Goal: Information Seeking & Learning: Learn about a topic

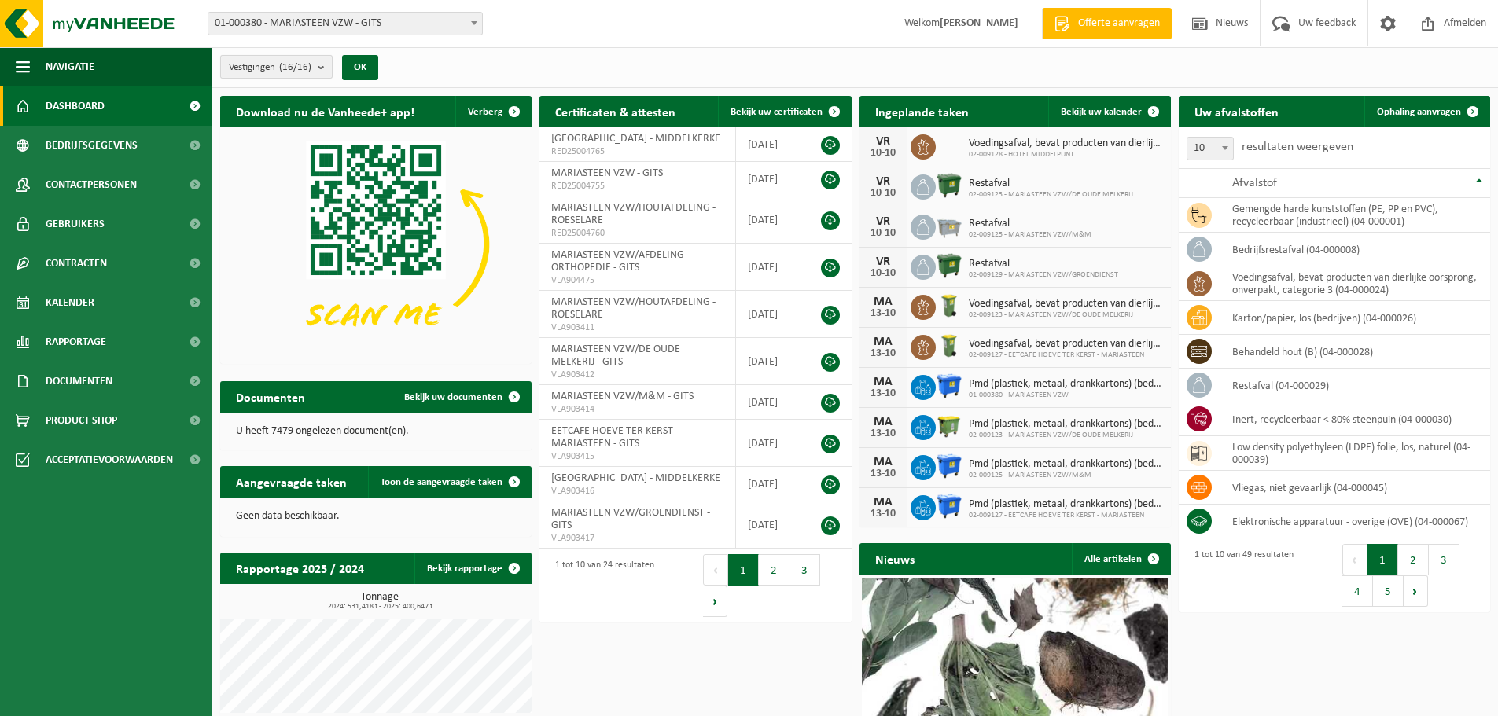
click at [322, 67] on b "submit" at bounding box center [325, 67] width 14 height 22
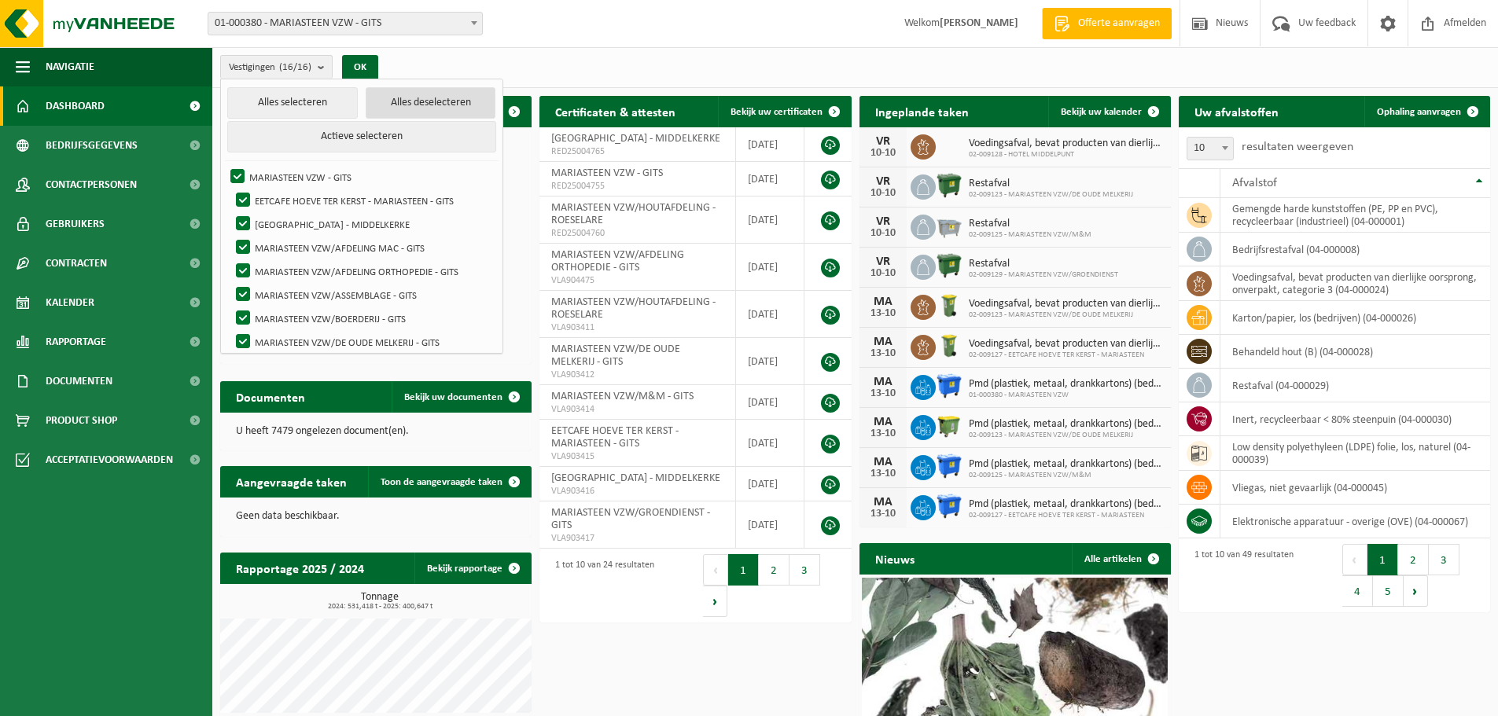
click at [401, 101] on button "Alles deselecteren" at bounding box center [431, 102] width 131 height 31
checkbox input "false"
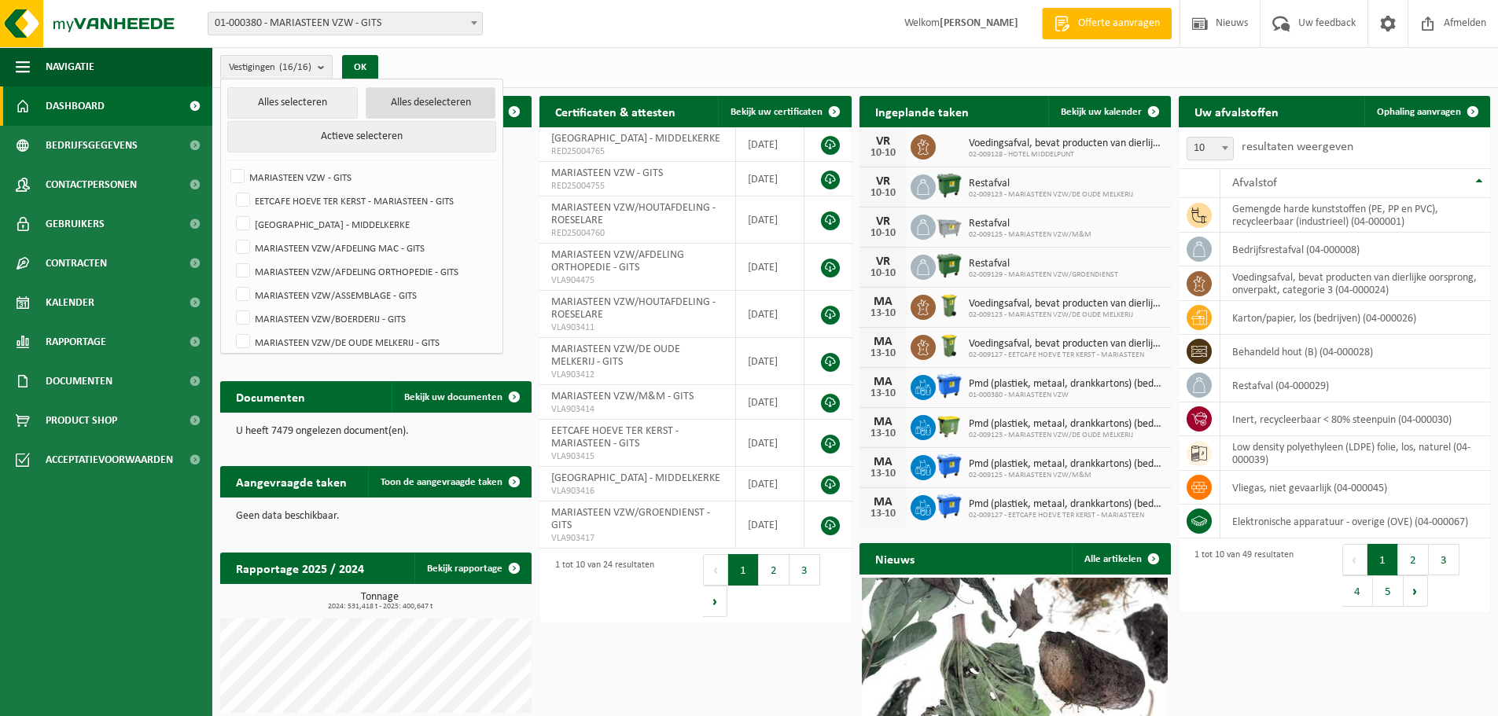
checkbox input "false"
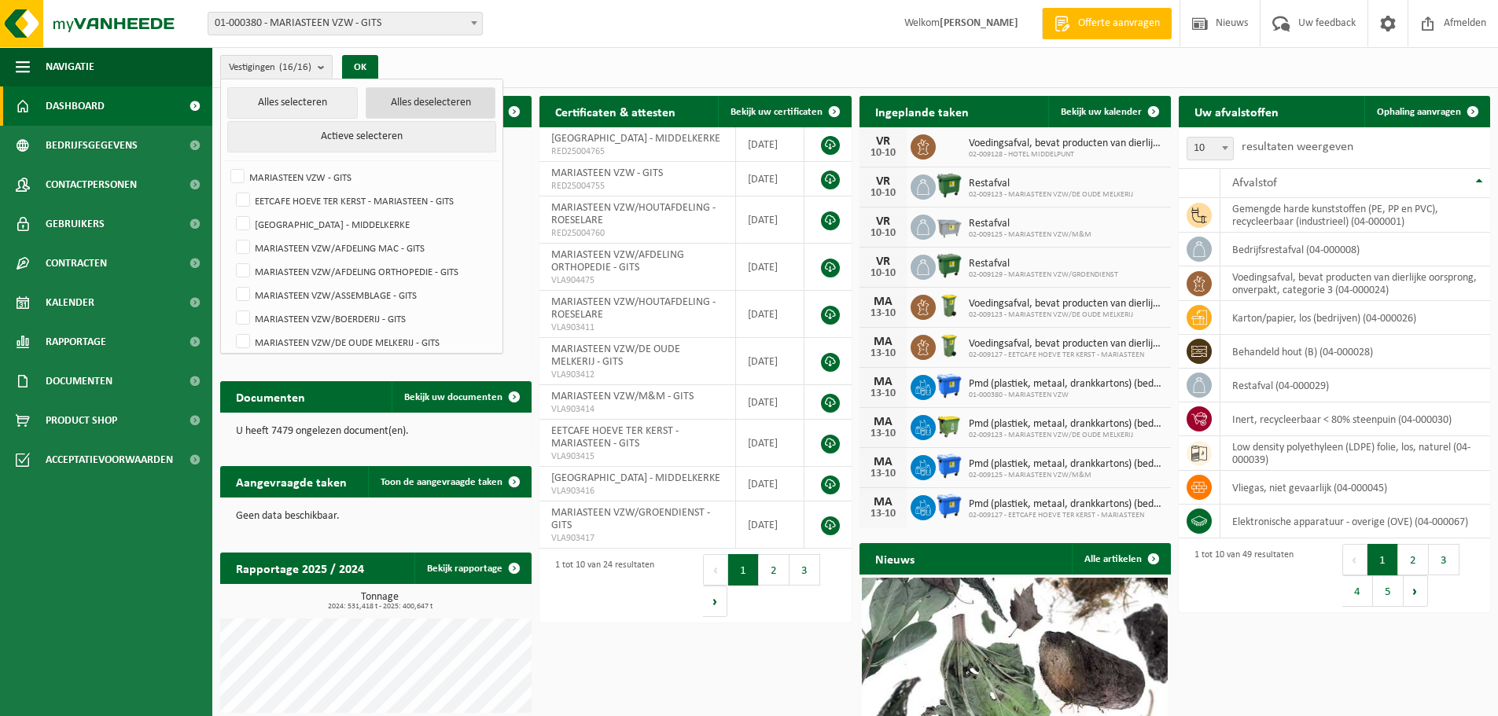
checkbox input "false"
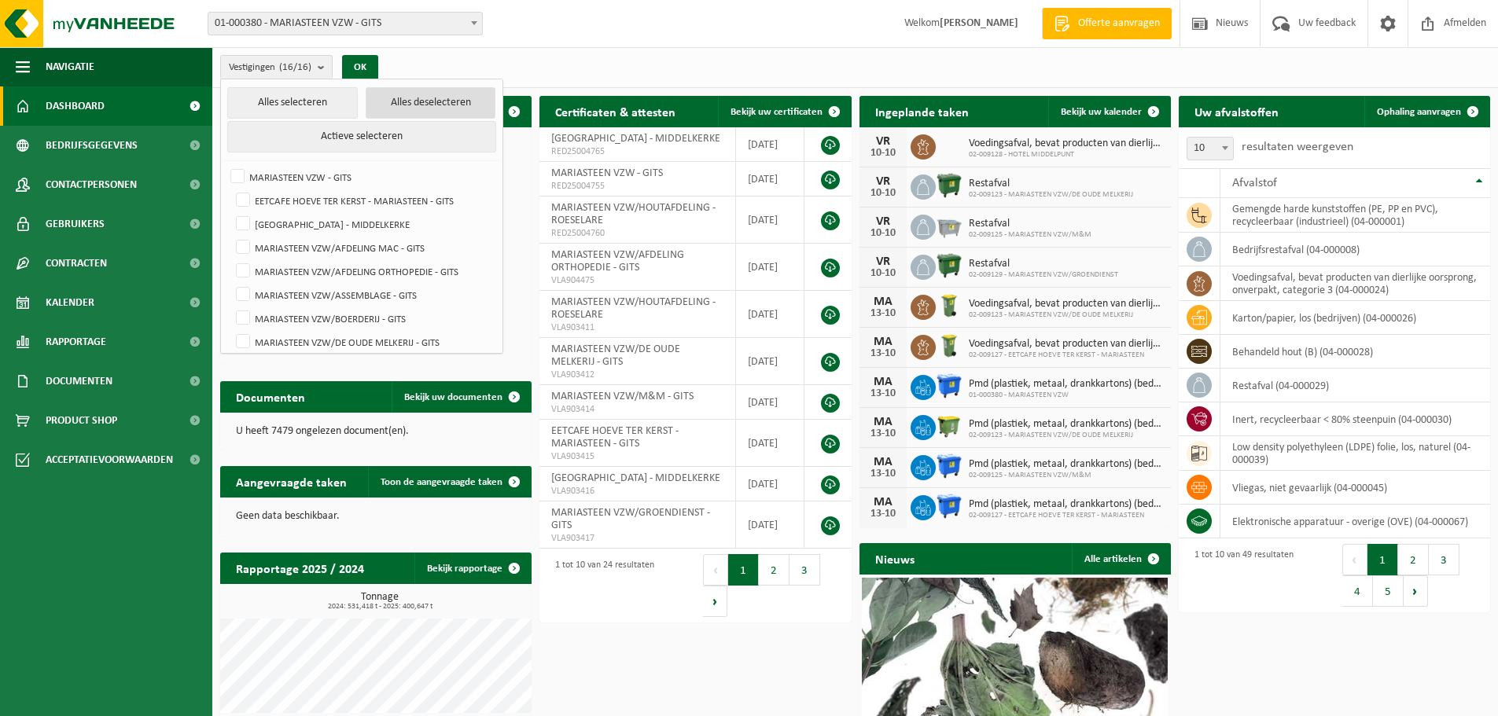
checkbox input "false"
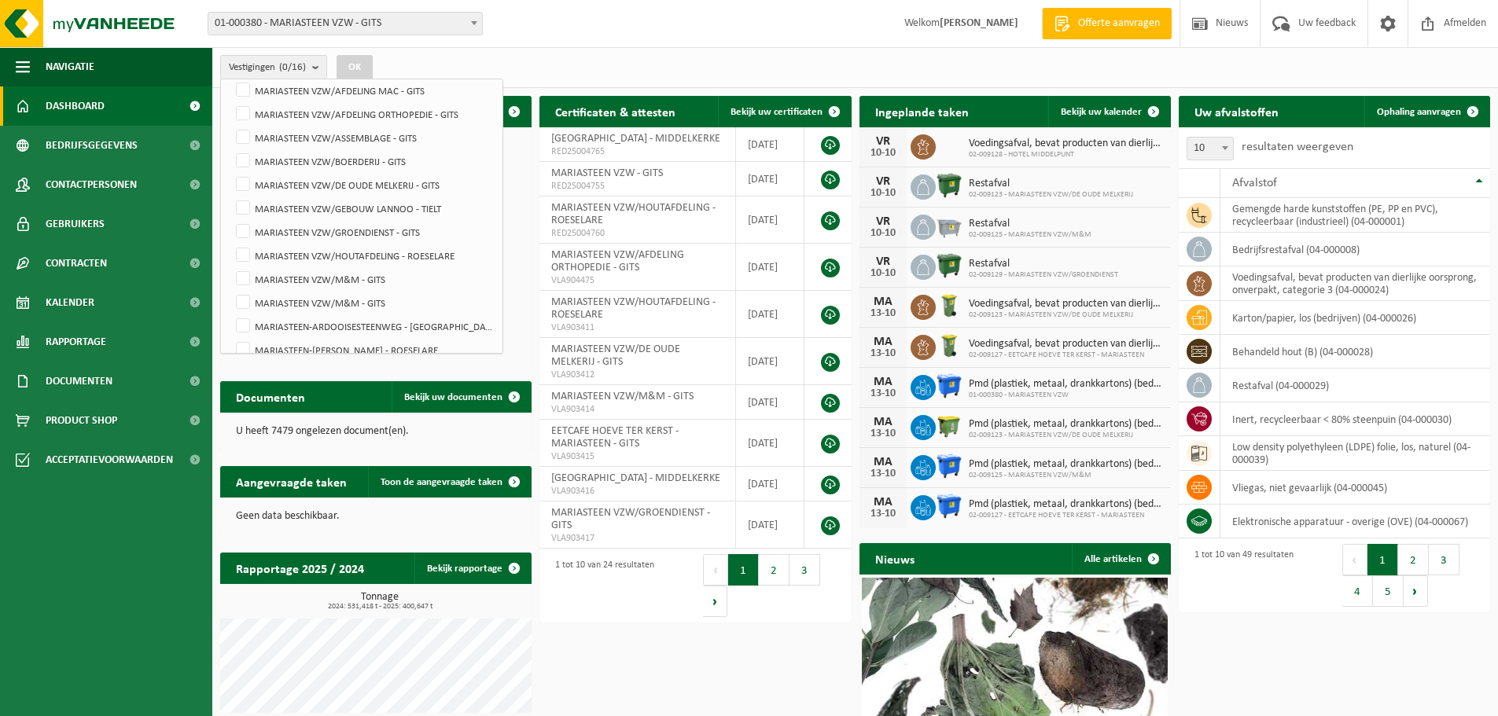
scroll to position [196, 0]
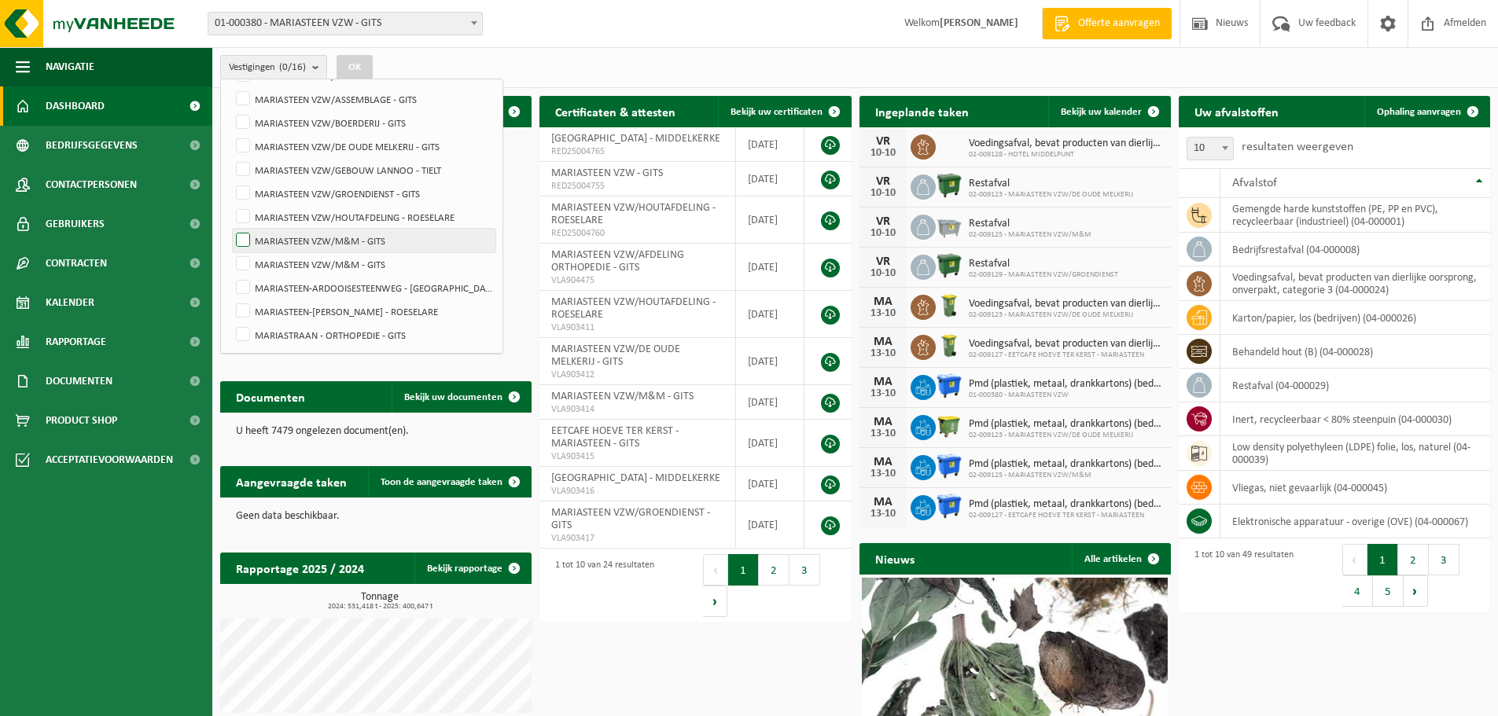
click at [324, 239] on label "MARIASTEEN VZW/M&M - GITS" at bounding box center [364, 241] width 263 height 24
click at [230, 229] on input "MARIASTEEN VZW/M&M - GITS" at bounding box center [230, 228] width 1 height 1
checkbox input "true"
click at [283, 259] on label "MARIASTEEN VZW/M&M - GITS" at bounding box center [364, 264] width 263 height 24
click at [230, 252] on input "MARIASTEEN VZW/M&M - GITS" at bounding box center [230, 252] width 1 height 1
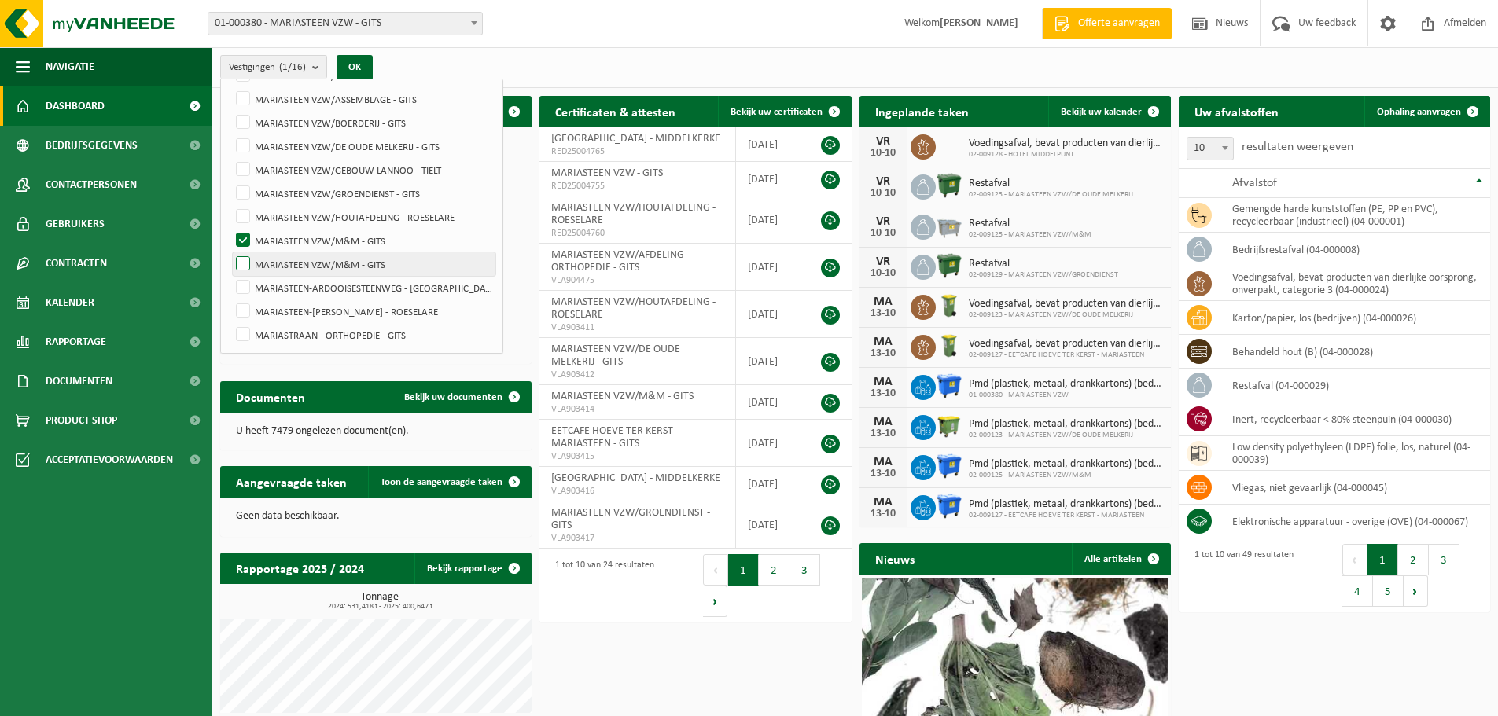
checkbox input "true"
click at [361, 64] on button "OK" at bounding box center [354, 67] width 36 height 25
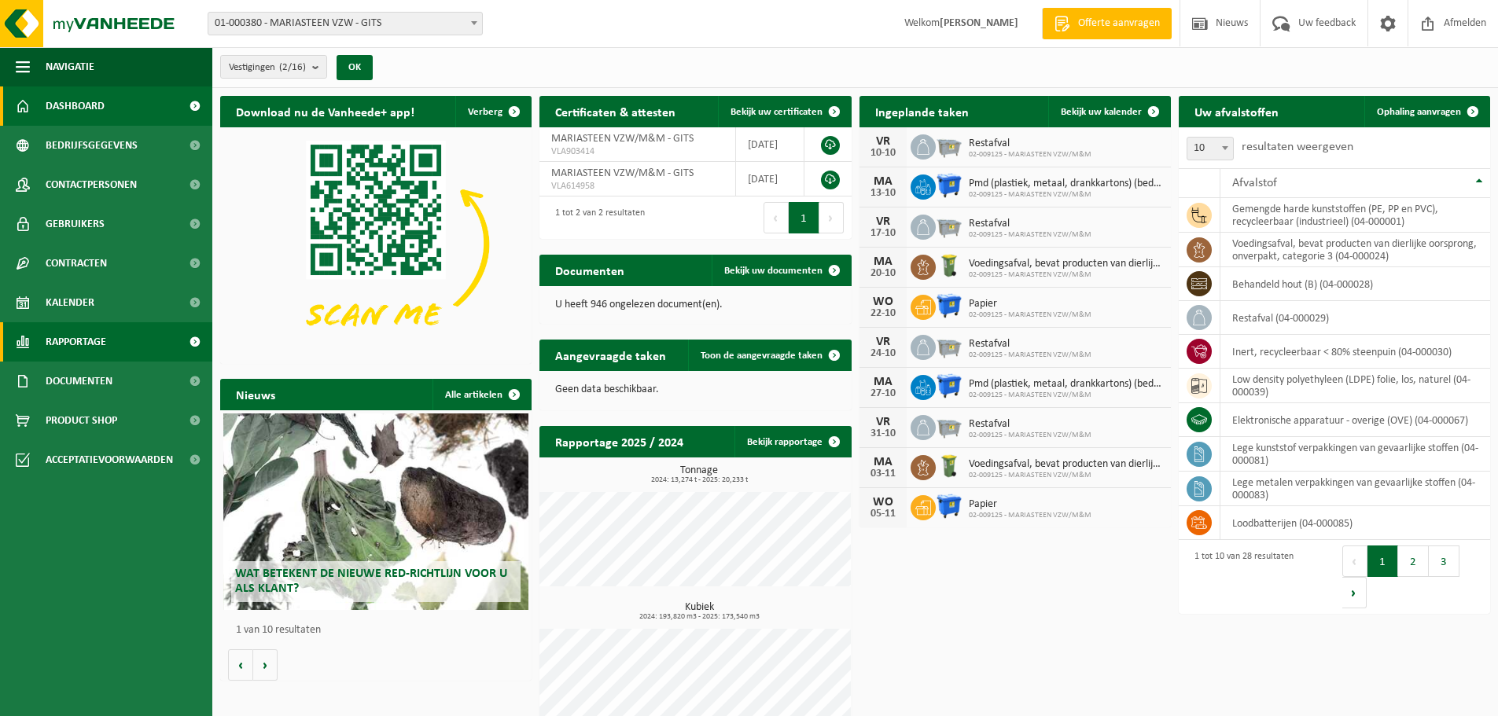
click at [105, 339] on span "Rapportage" at bounding box center [76, 341] width 61 height 39
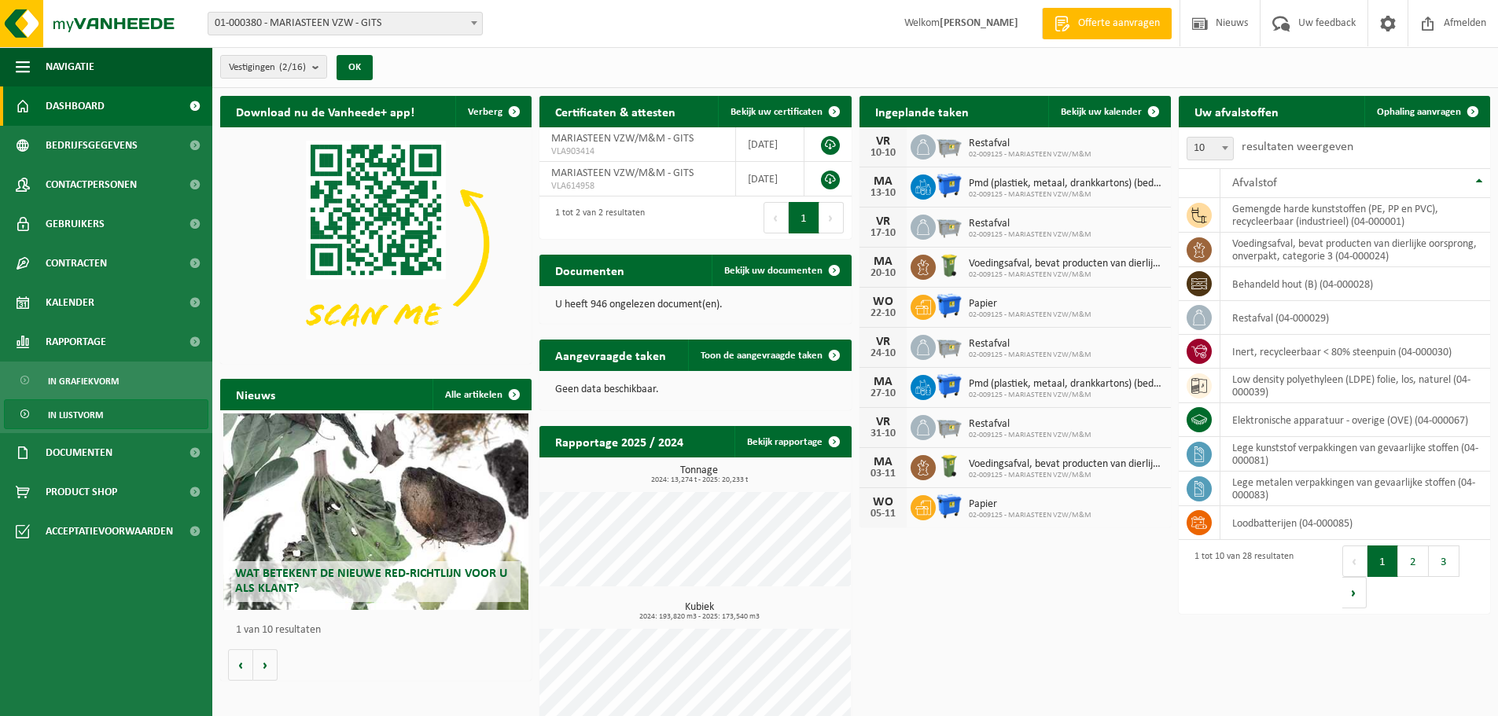
click at [90, 411] on span "In lijstvorm" at bounding box center [75, 415] width 55 height 30
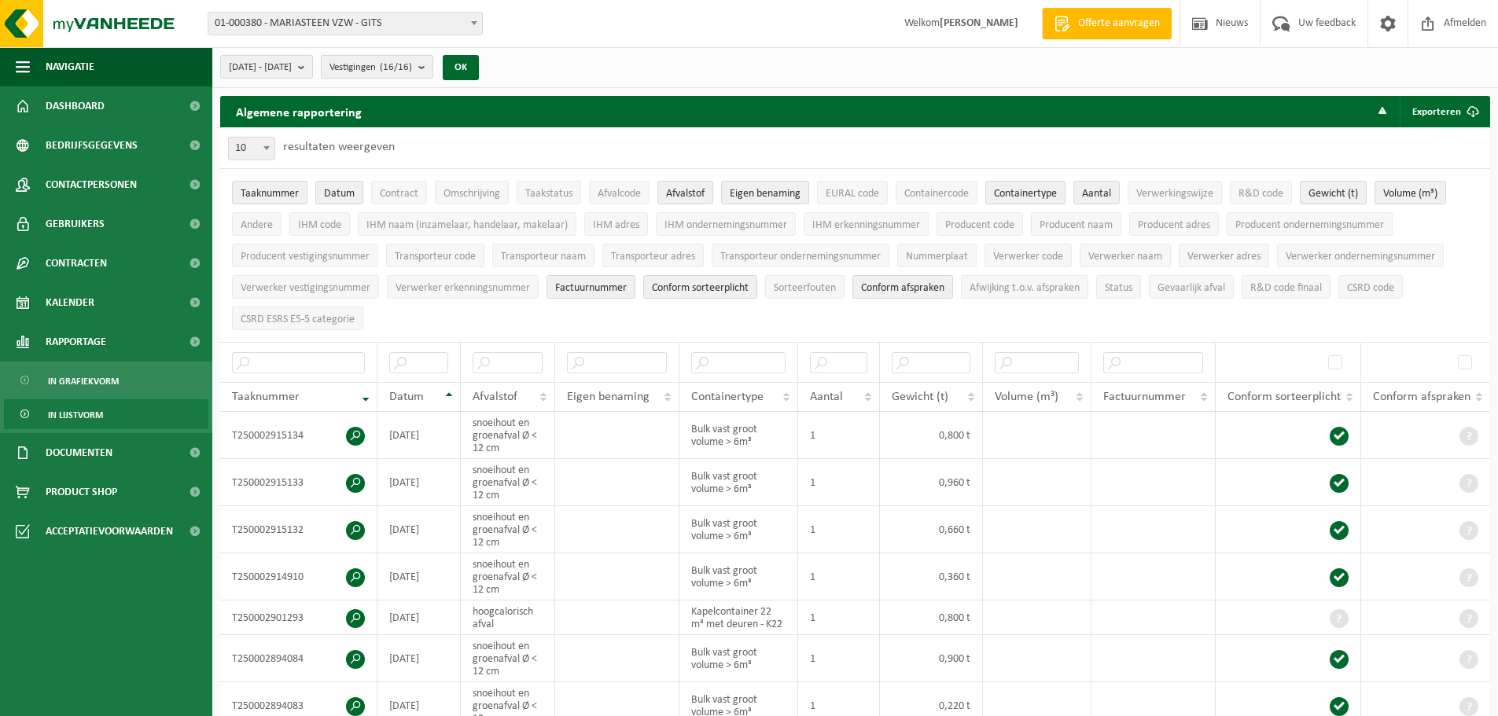
click at [68, 413] on span "In lijstvorm" at bounding box center [75, 415] width 55 height 30
click at [71, 381] on span "In grafiekvorm" at bounding box center [83, 381] width 71 height 30
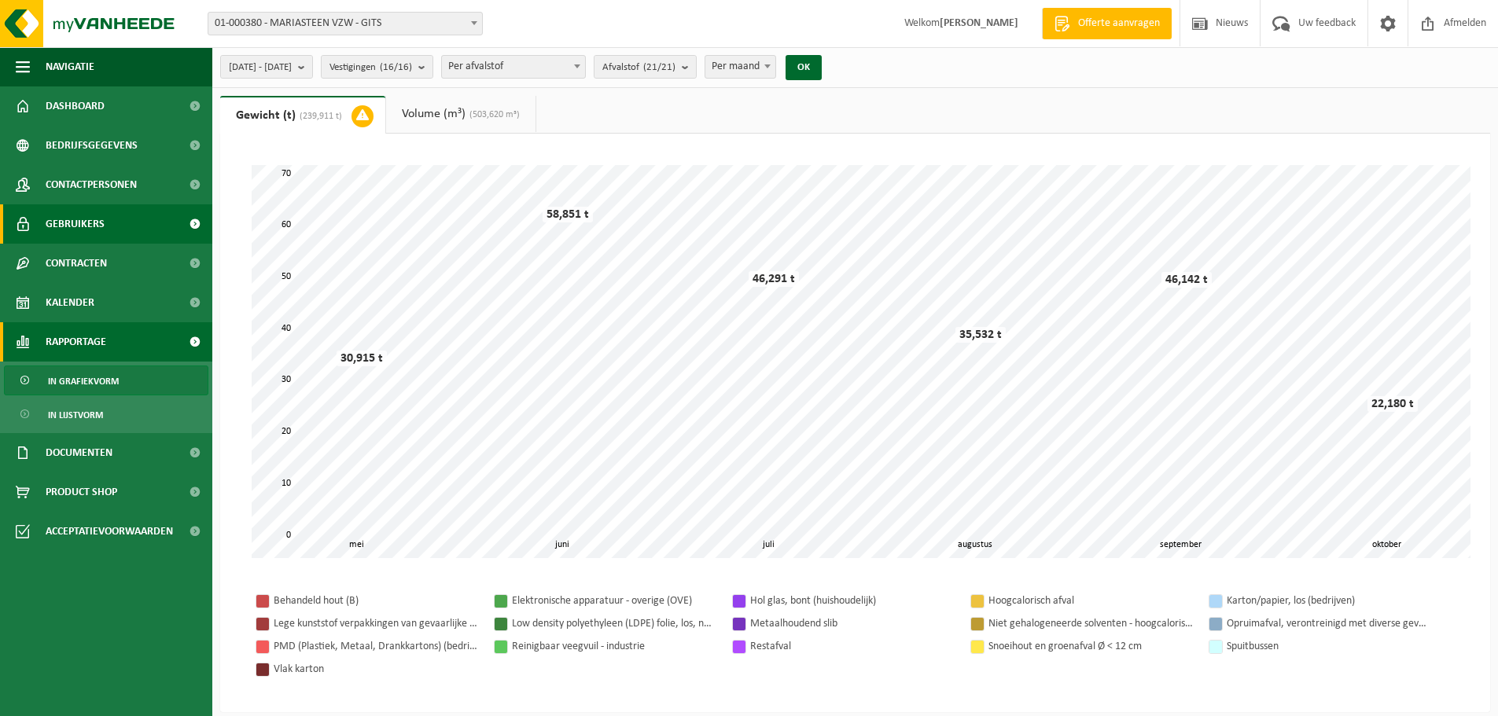
click at [160, 224] on link "Gebruikers" at bounding box center [106, 223] width 212 height 39
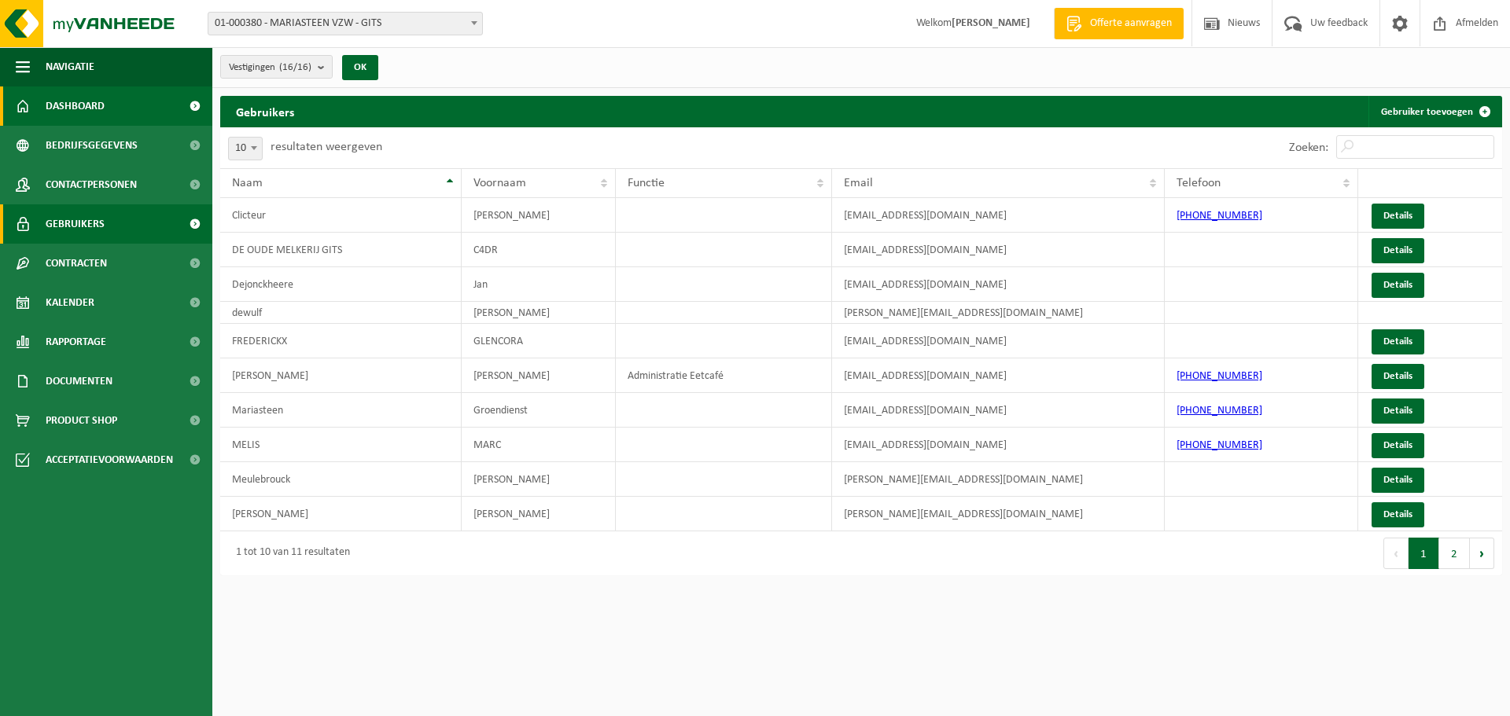
click at [145, 107] on link "Dashboard" at bounding box center [106, 105] width 212 height 39
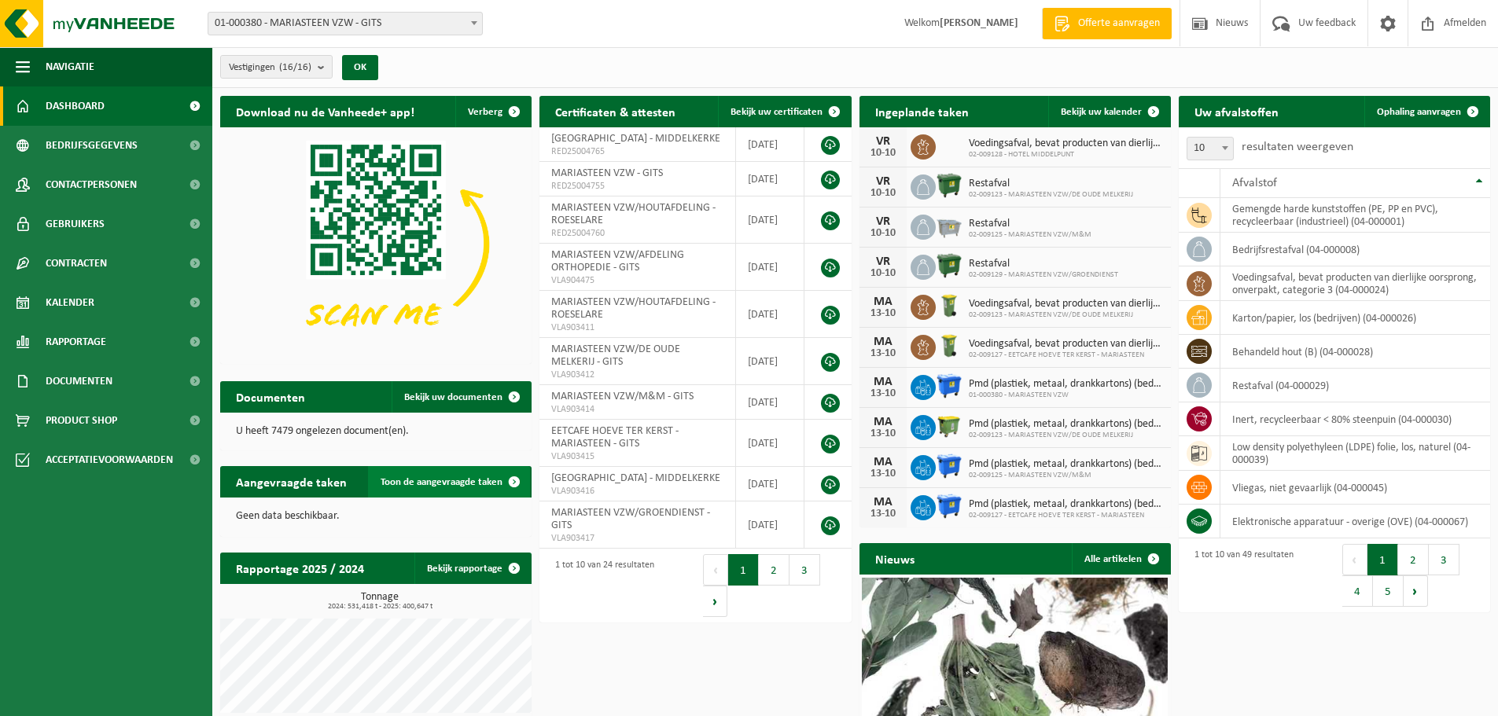
click at [434, 484] on span "Toon de aangevraagde taken" at bounding box center [442, 482] width 122 height 10
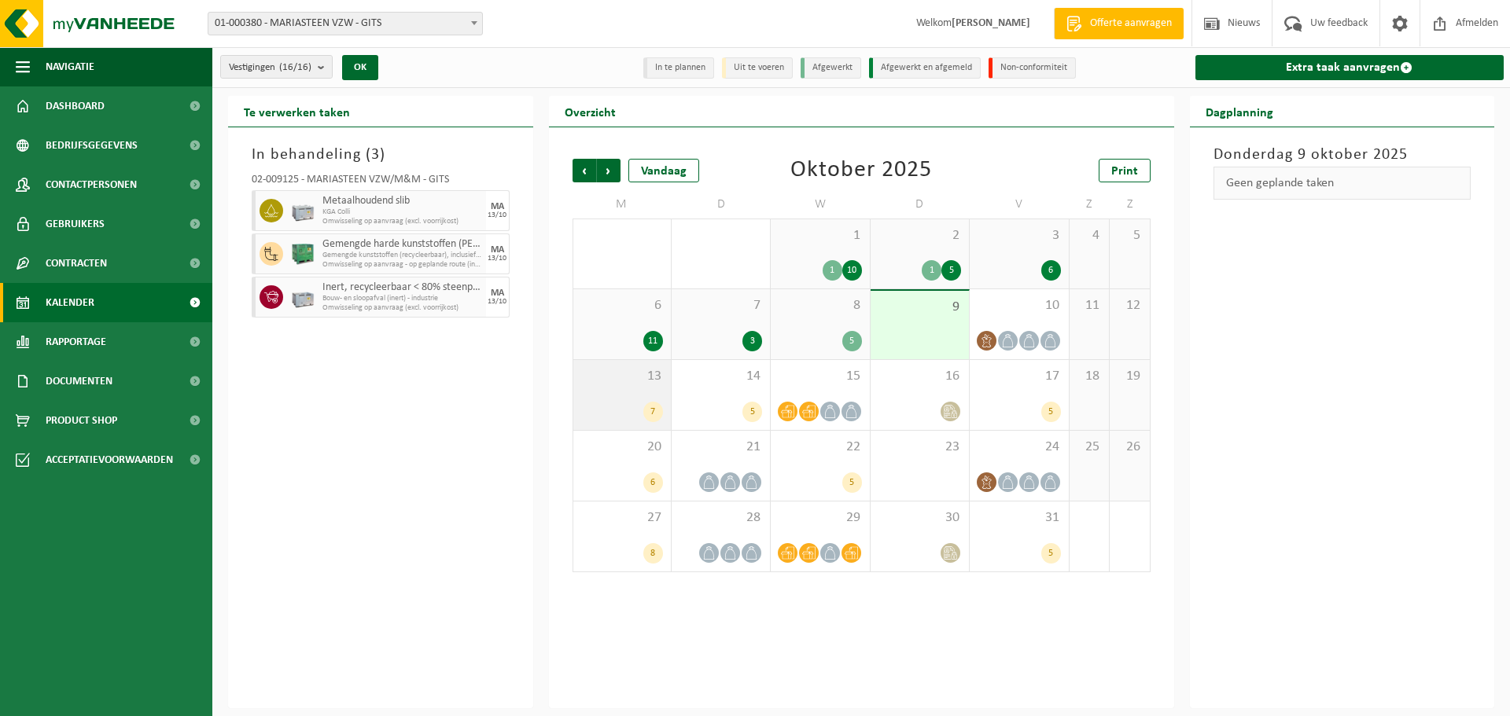
click at [623, 396] on div "13 7" at bounding box center [621, 395] width 97 height 70
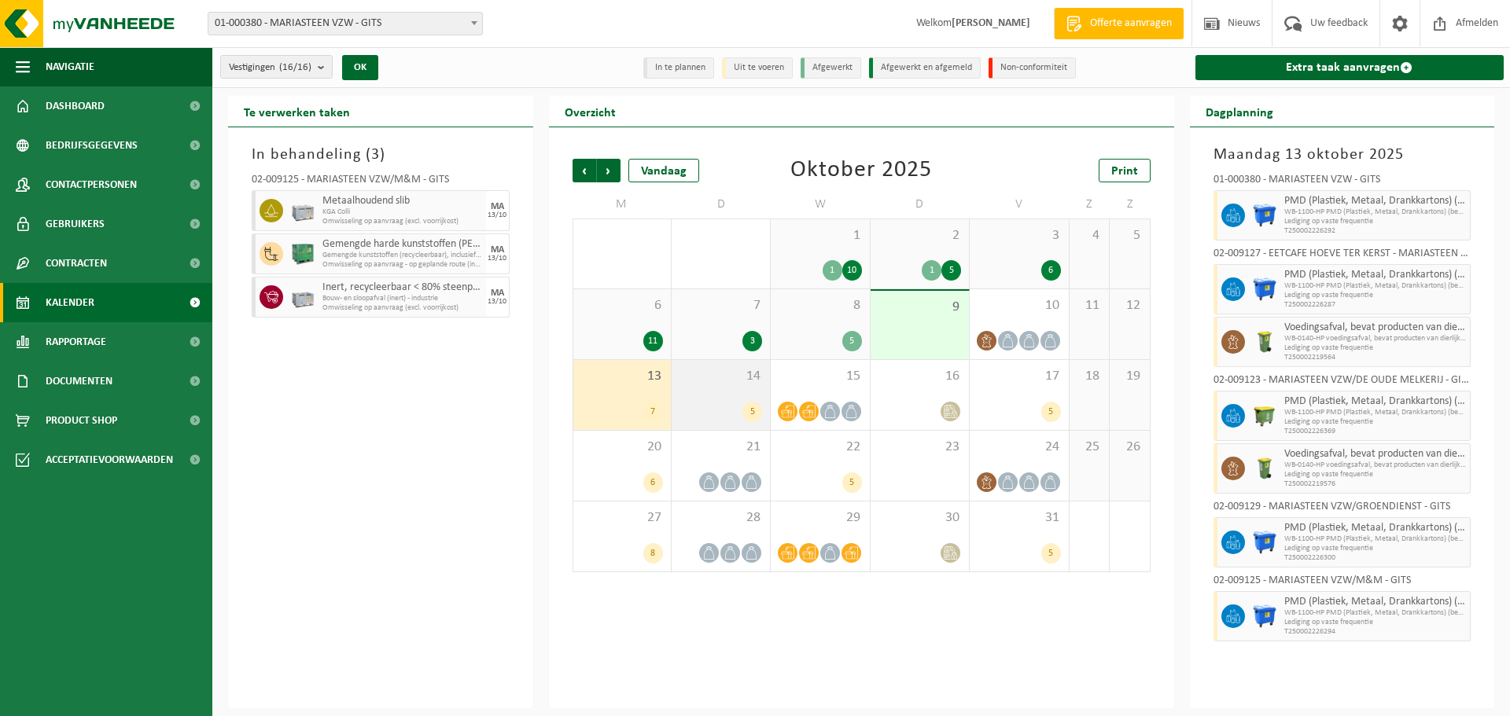
click at [721, 394] on div "14 5" at bounding box center [720, 395] width 98 height 70
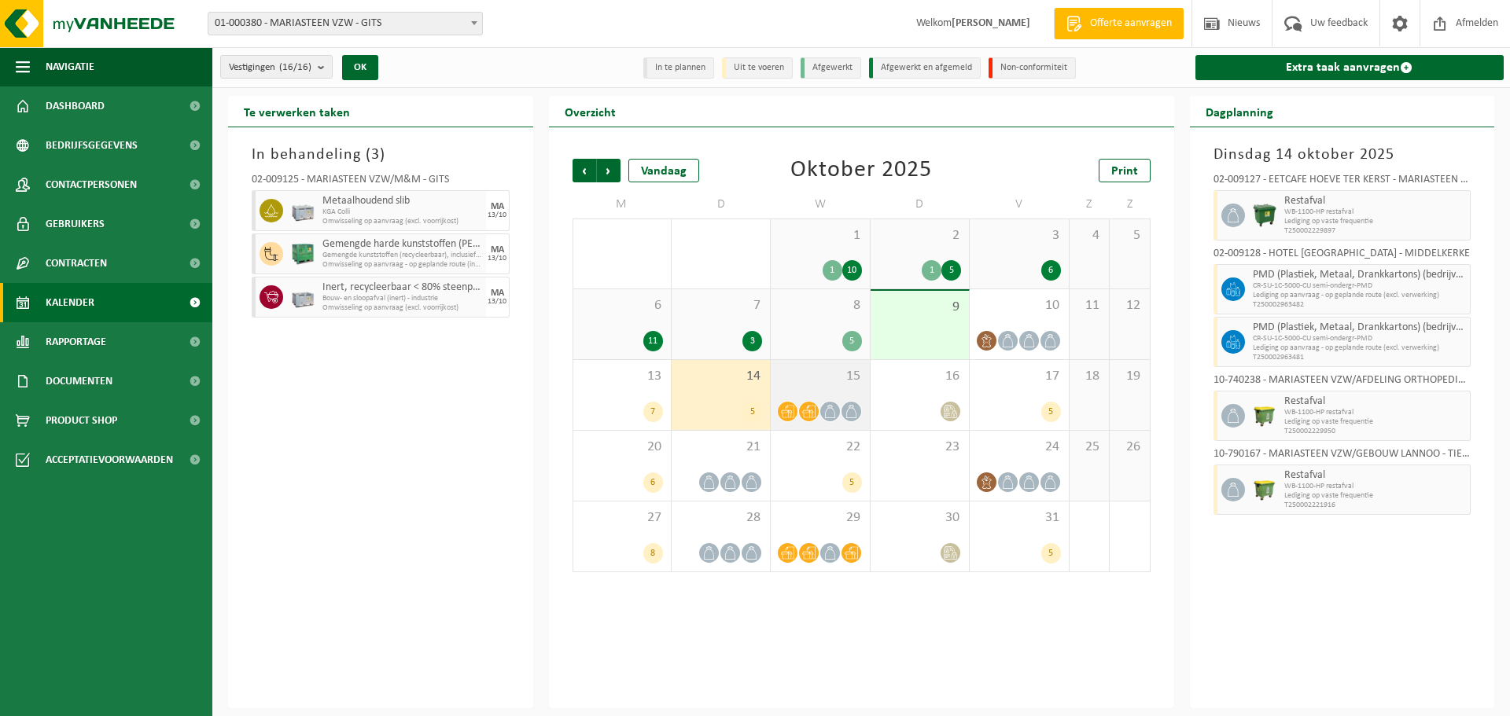
click at [800, 395] on div "15" at bounding box center [819, 395] width 98 height 70
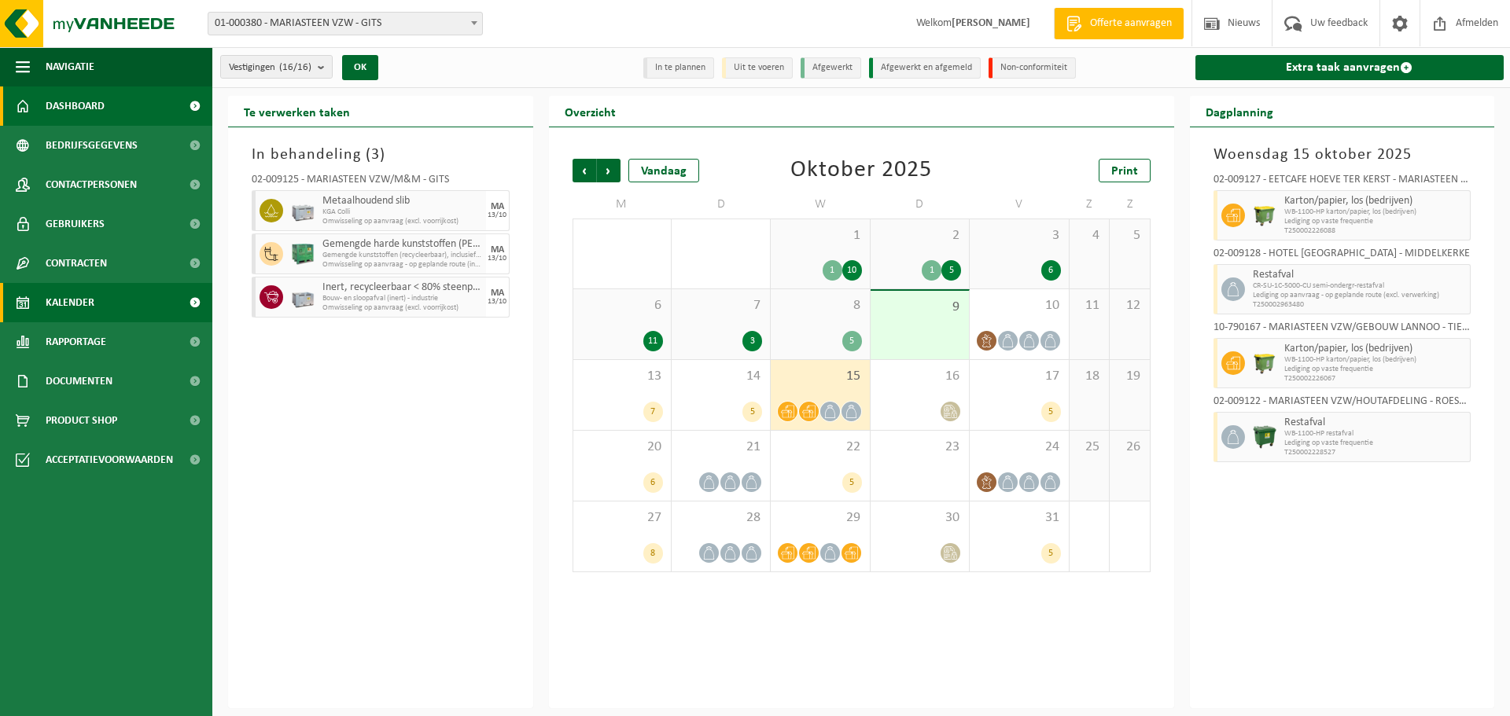
click at [142, 108] on link "Dashboard" at bounding box center [106, 105] width 212 height 39
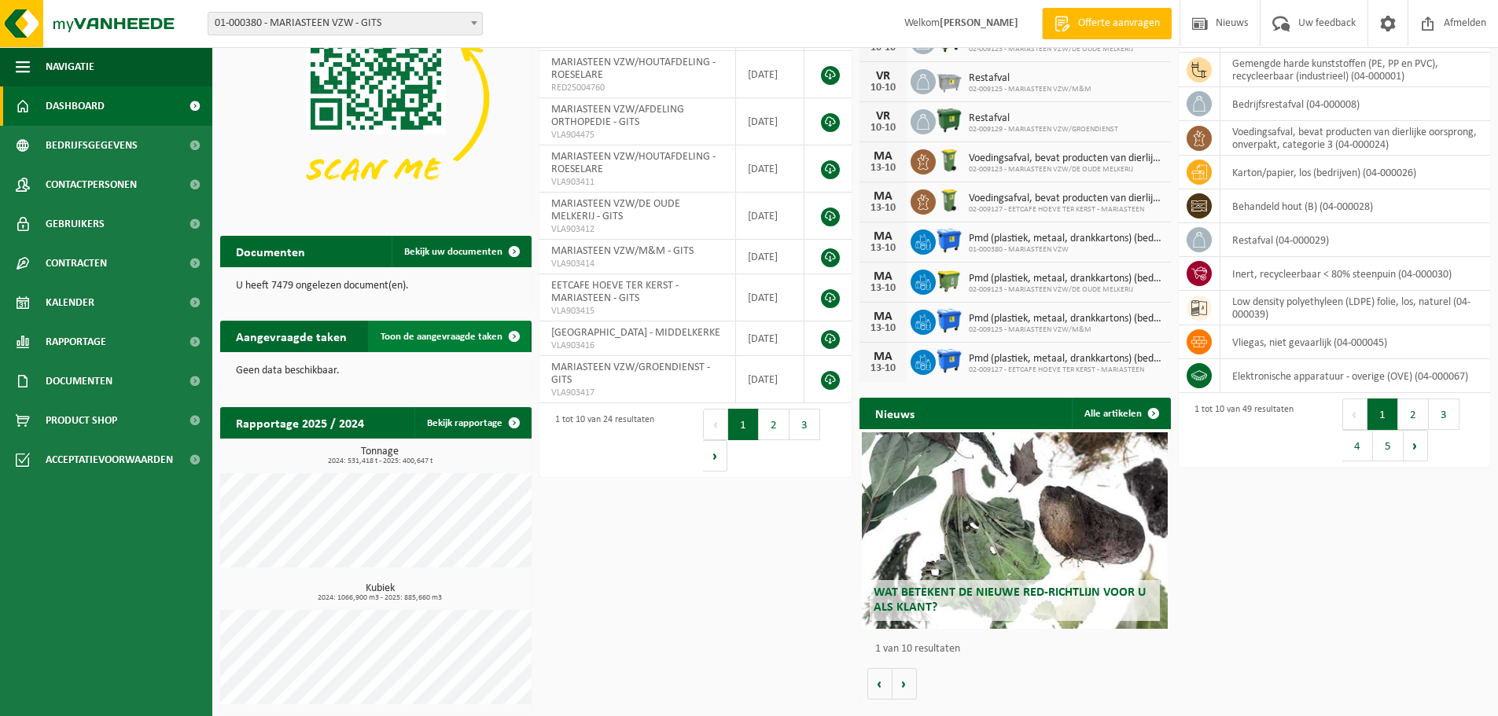
scroll to position [149, 0]
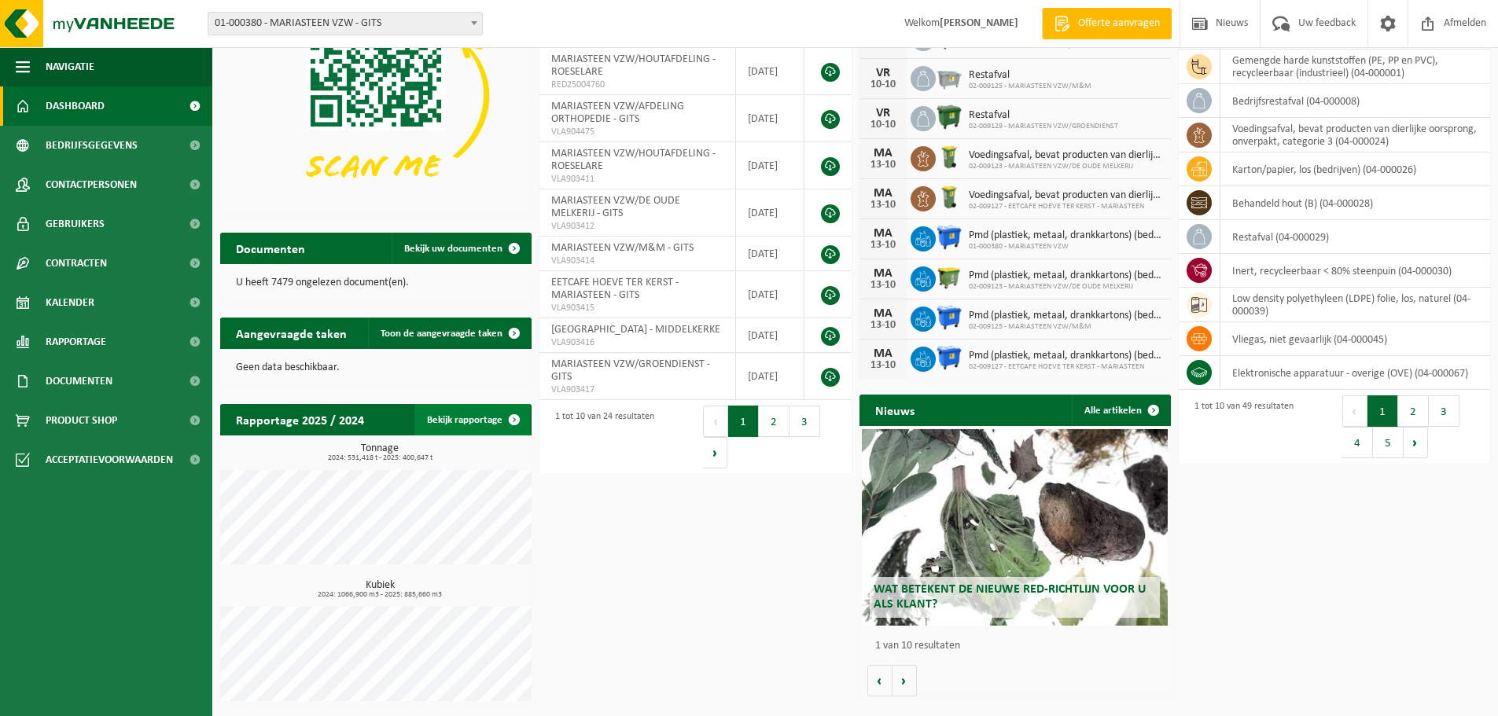
click at [477, 414] on link "Bekijk rapportage" at bounding box center [472, 419] width 116 height 31
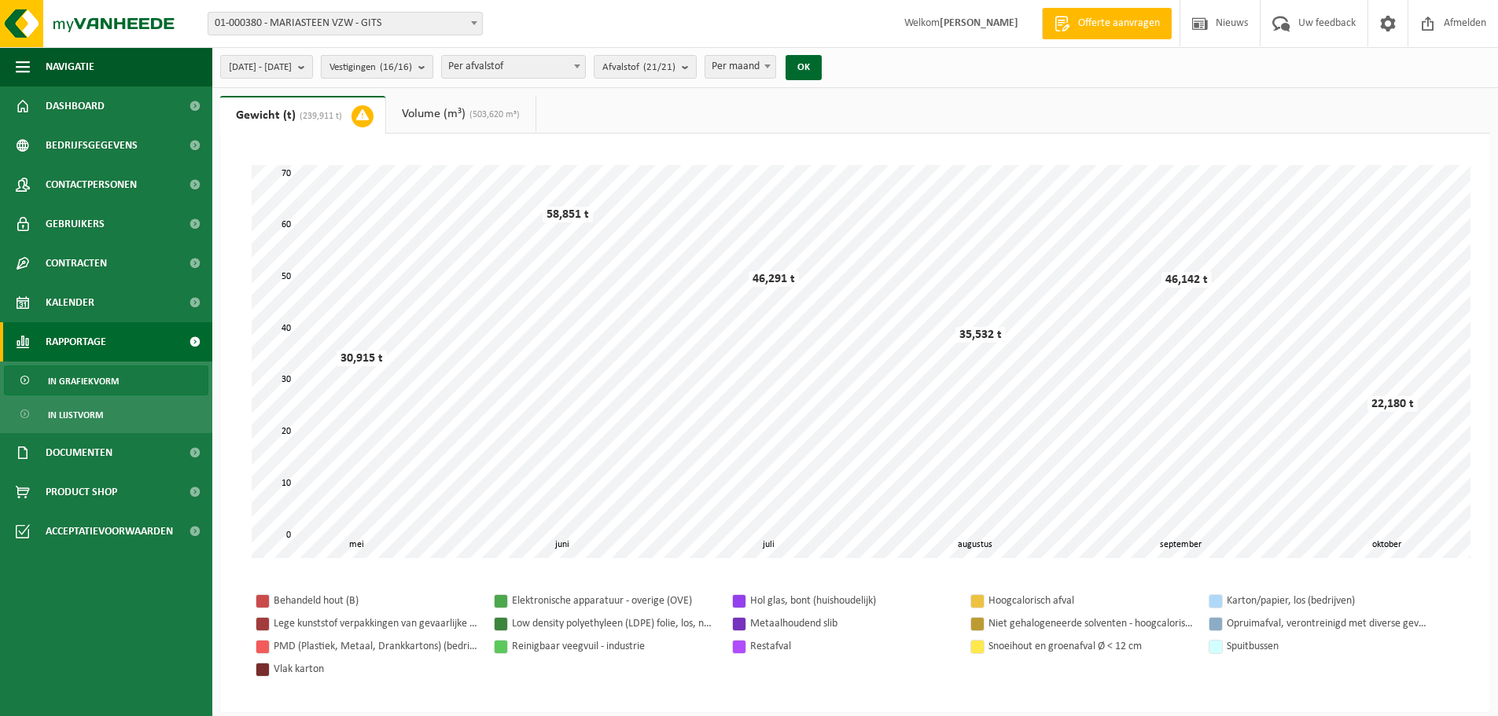
click at [432, 68] on b "submit" at bounding box center [425, 67] width 14 height 22
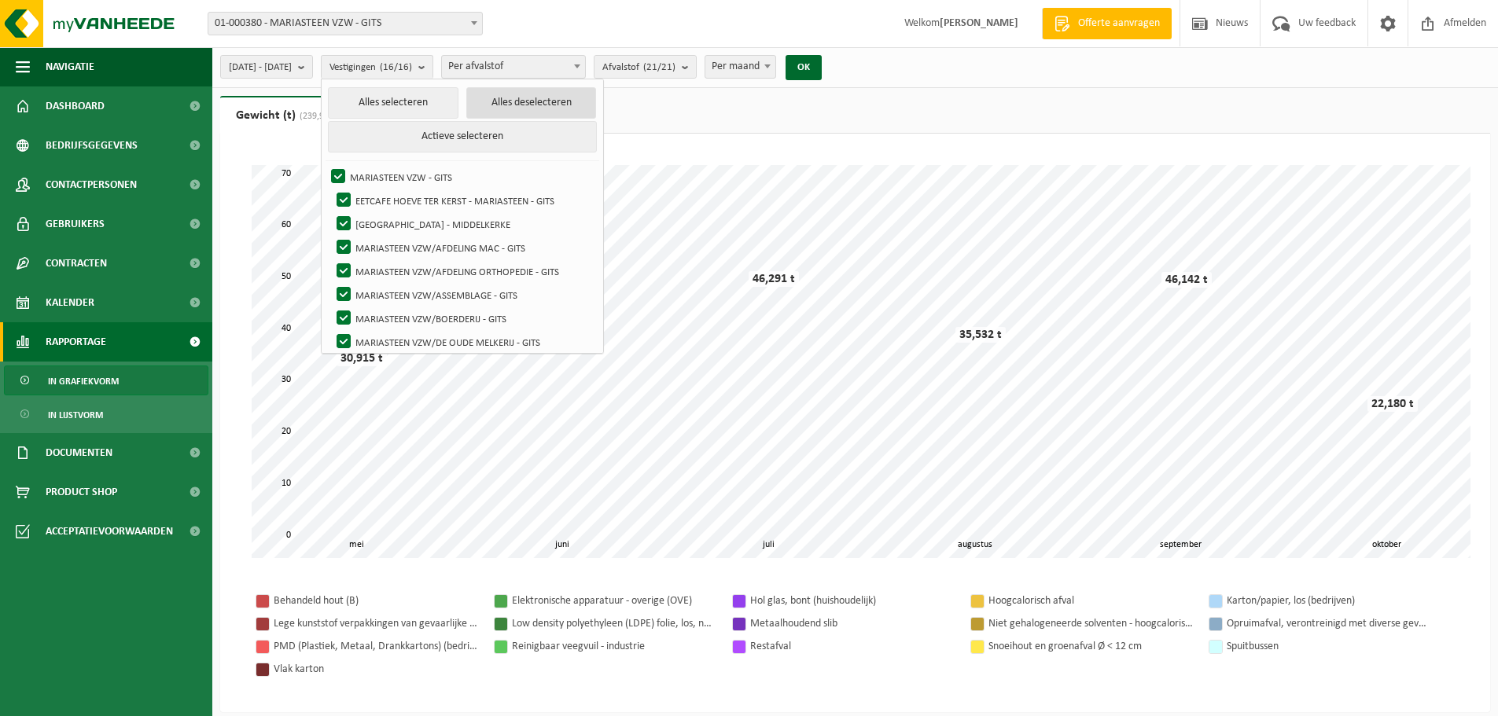
click at [534, 101] on button "Alles deselecteren" at bounding box center [531, 102] width 131 height 31
checkbox input "false"
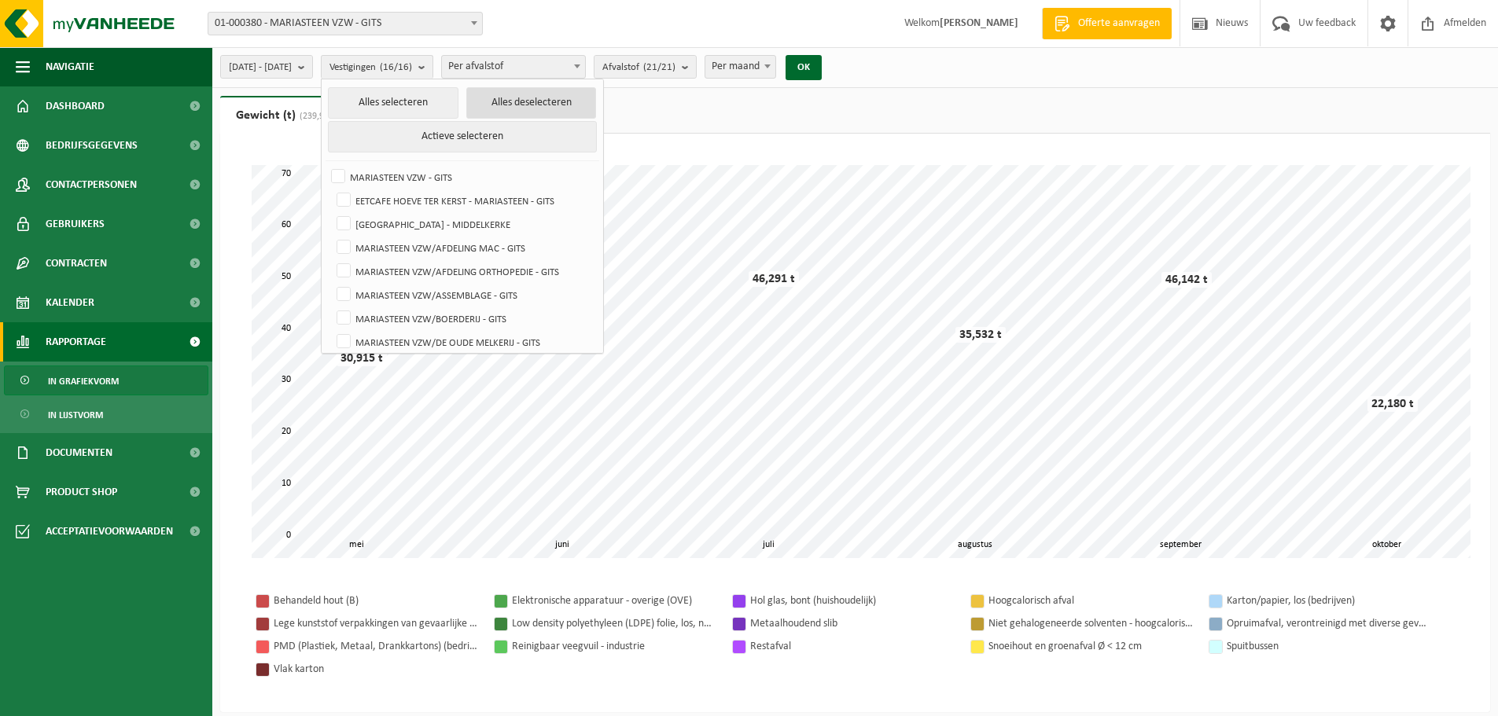
checkbox input "false"
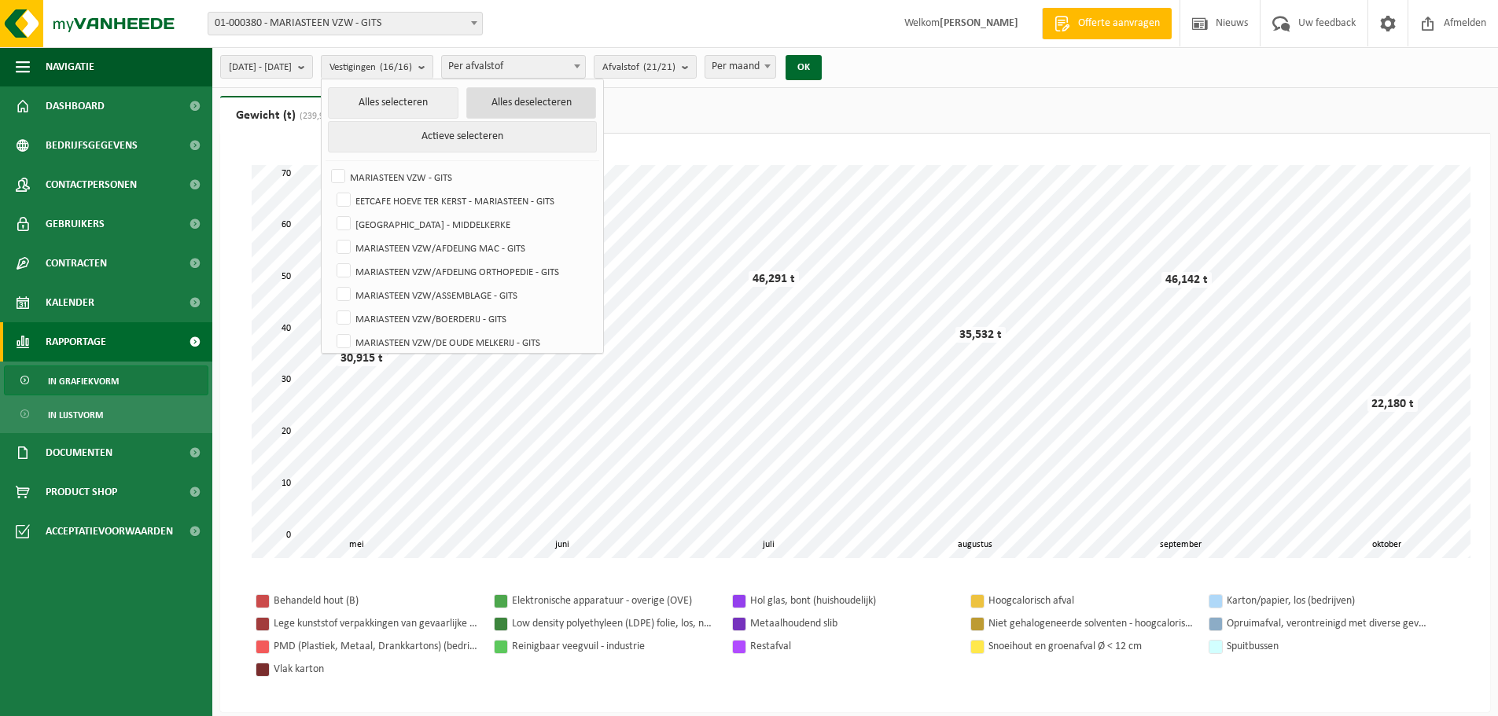
checkbox input "false"
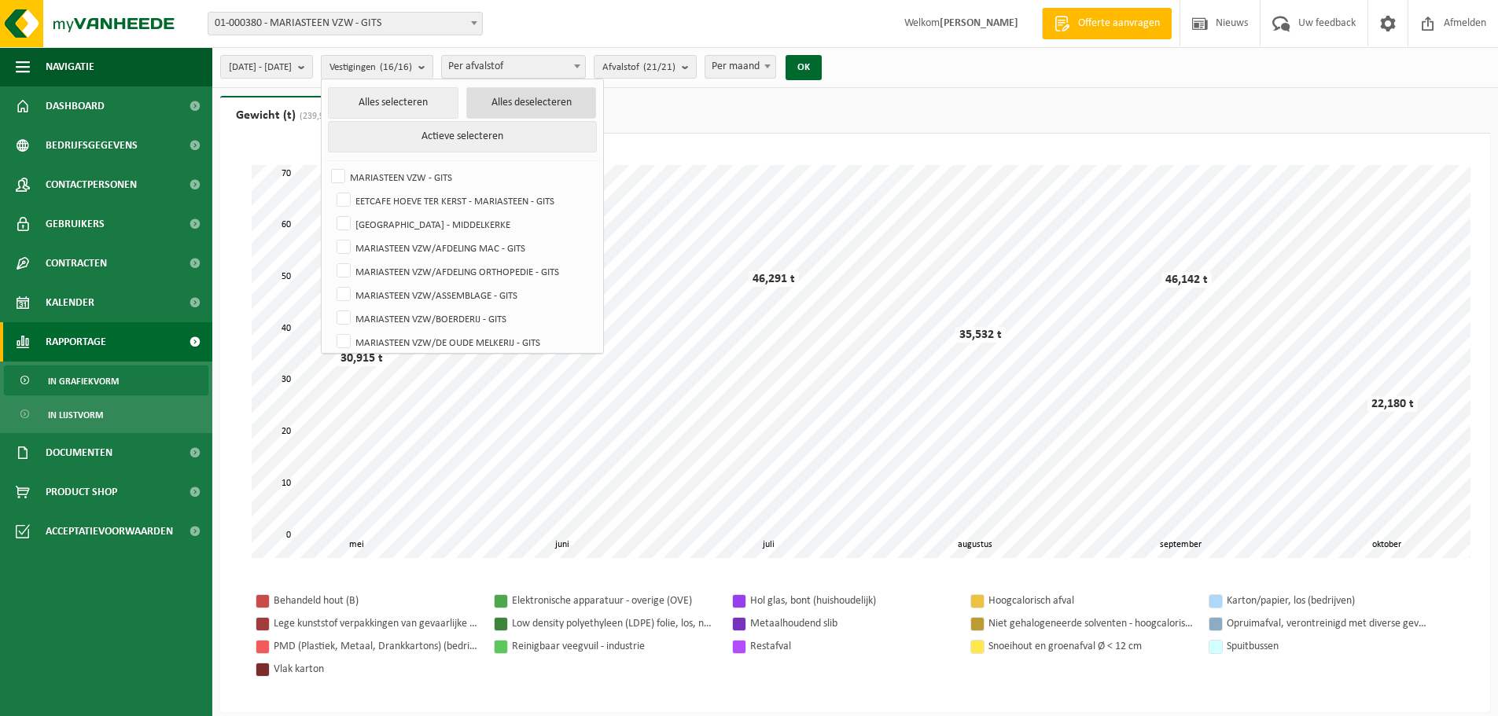
checkbox input "false"
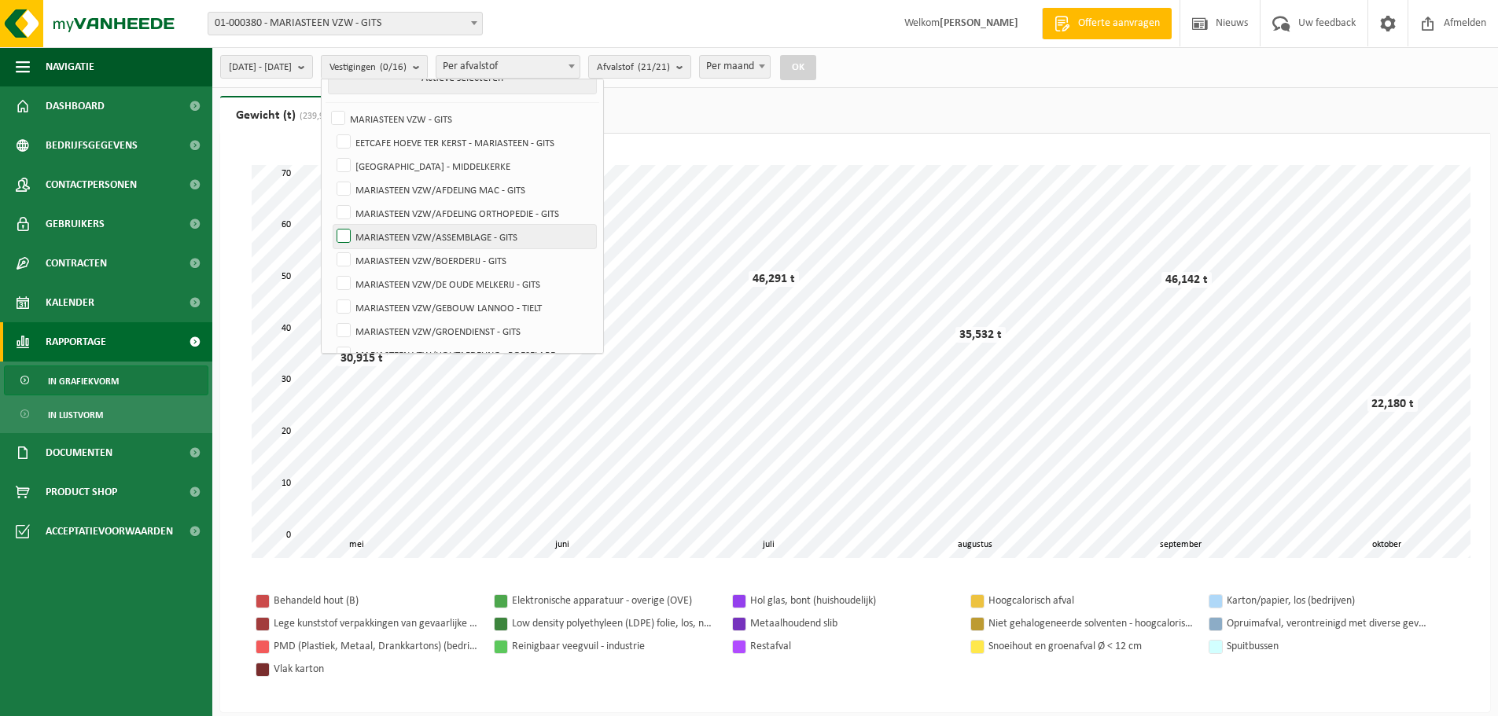
scroll to position [196, 0]
click at [455, 239] on label "MARIASTEEN VZW/M&M - GITS" at bounding box center [464, 241] width 263 height 24
click at [331, 229] on input "MARIASTEEN VZW/M&M - GITS" at bounding box center [330, 228] width 1 height 1
checkbox input "true"
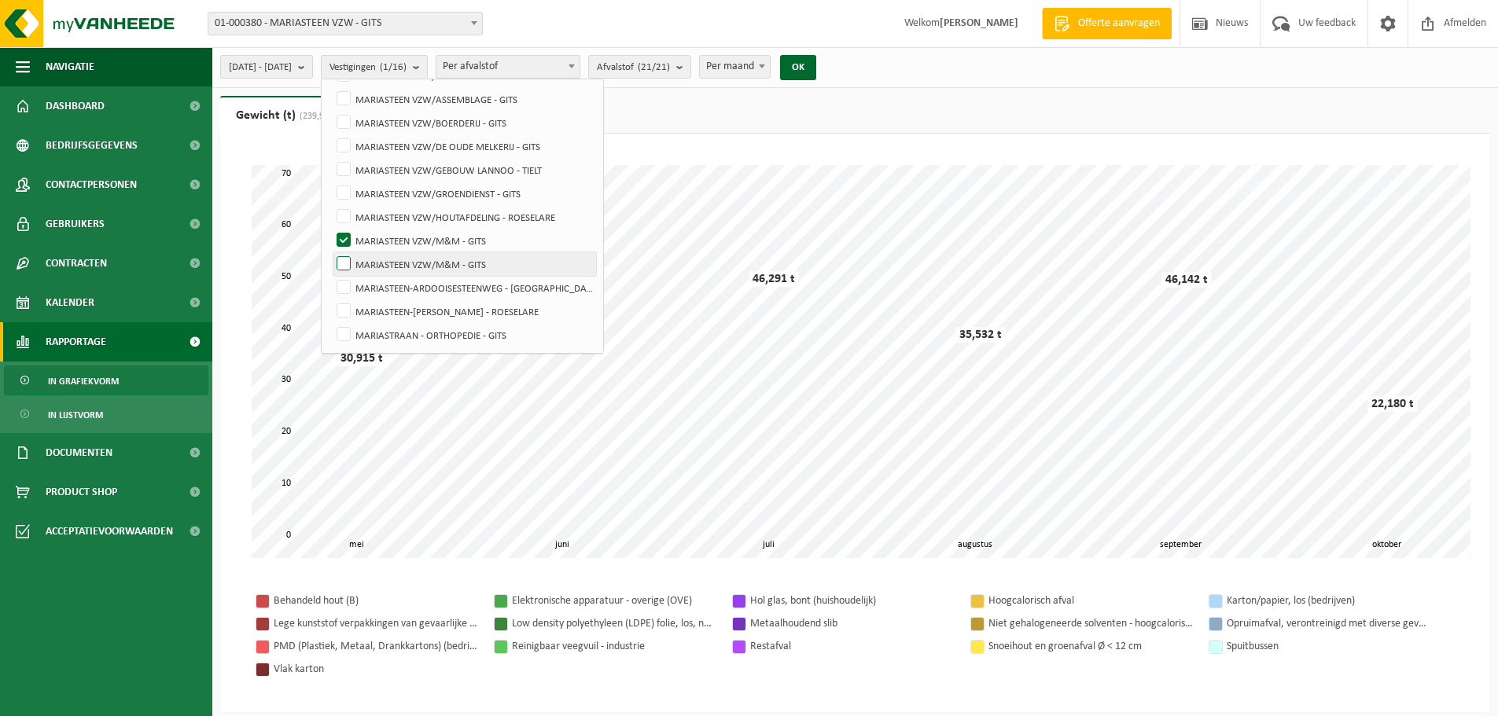
click at [417, 263] on label "MARIASTEEN VZW/M&M - GITS" at bounding box center [464, 264] width 263 height 24
click at [331, 252] on input "MARIASTEEN VZW/M&M - GITS" at bounding box center [330, 252] width 1 height 1
checkbox input "true"
click at [816, 67] on button "OK" at bounding box center [798, 67] width 36 height 25
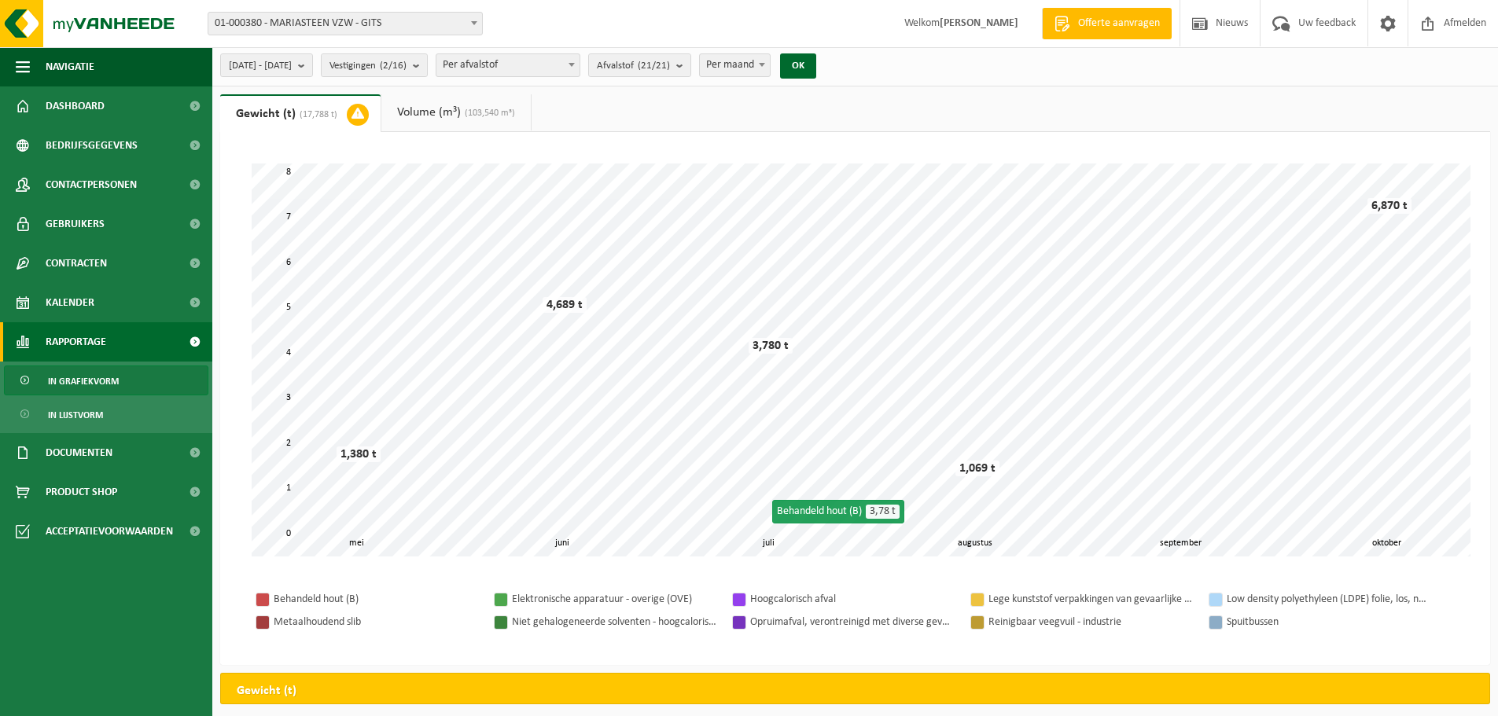
scroll to position [0, 0]
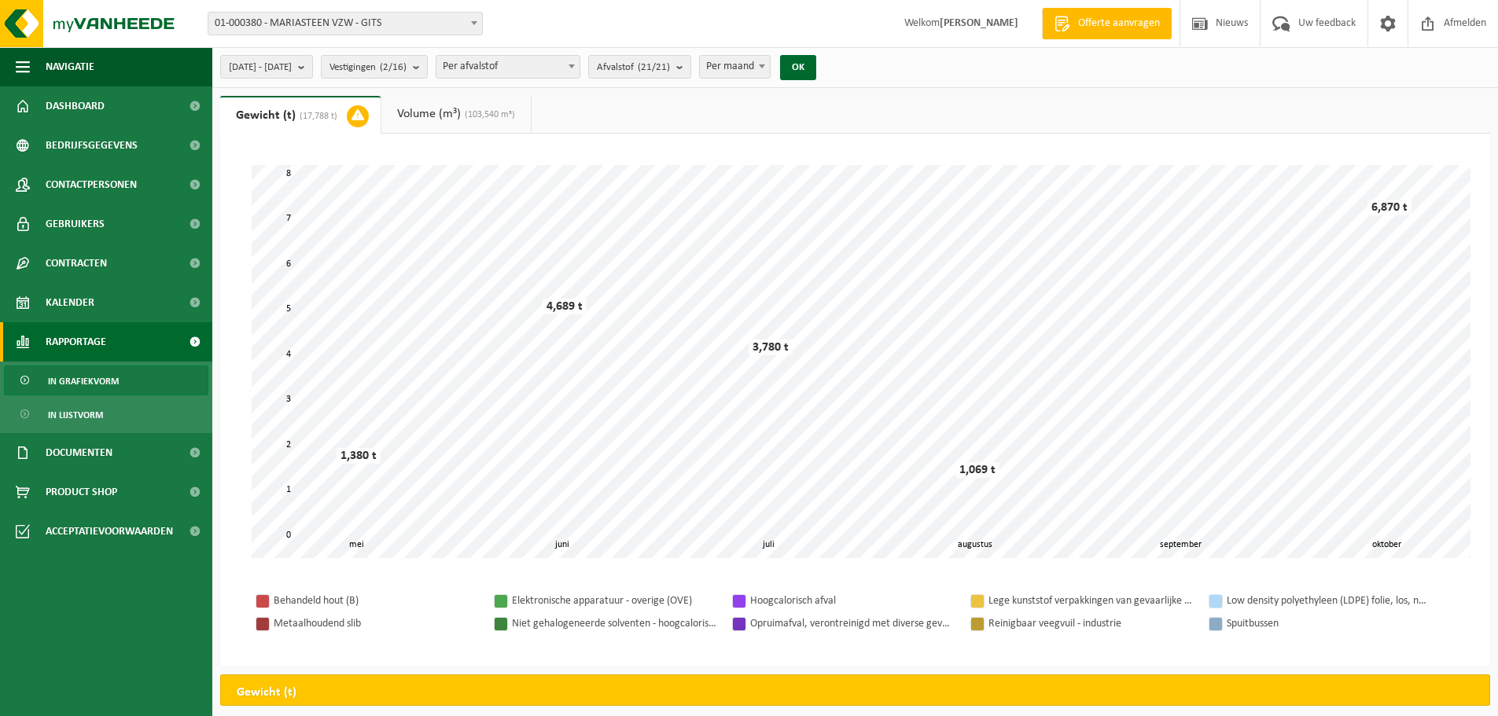
click at [491, 110] on span "(103,540 m³)" at bounding box center [488, 114] width 54 height 9
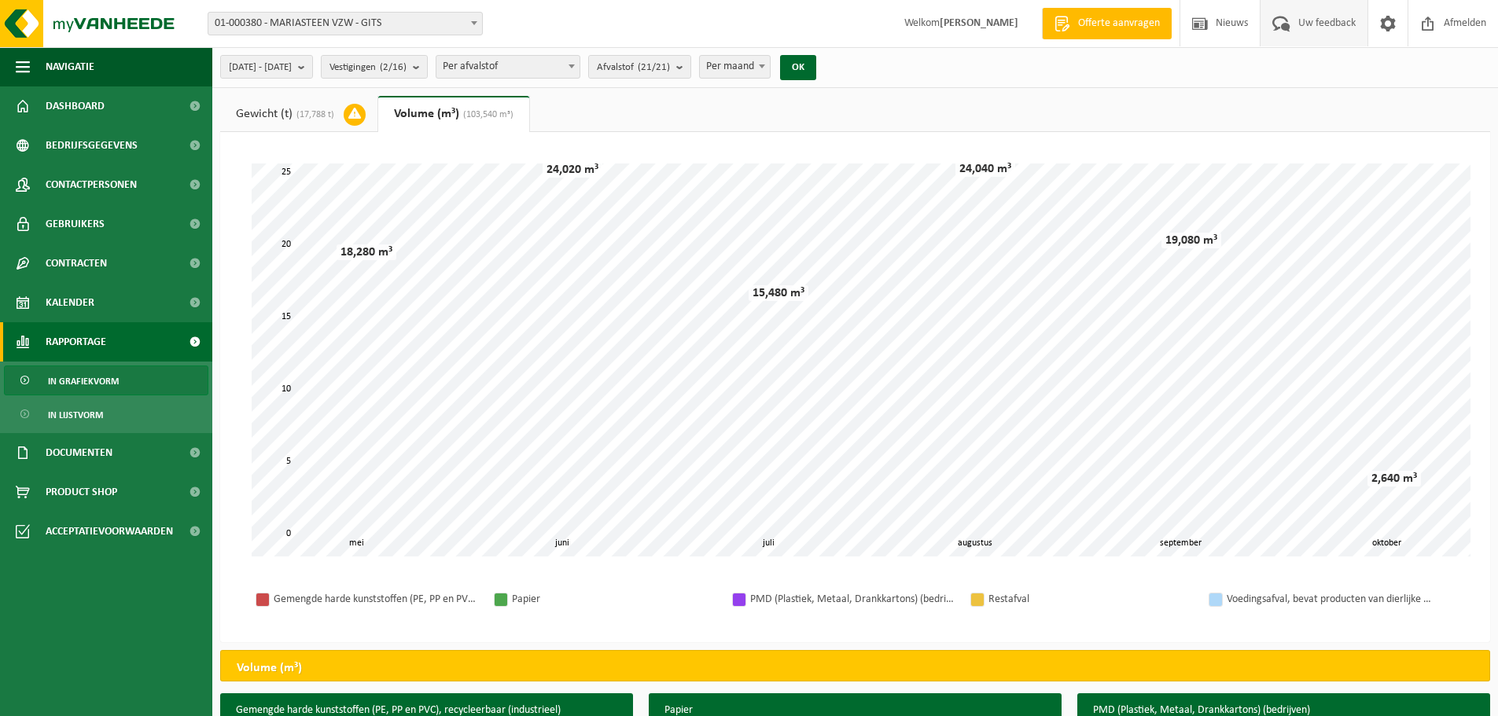
click at [1341, 26] on span "Uw feedback" at bounding box center [1326, 23] width 65 height 46
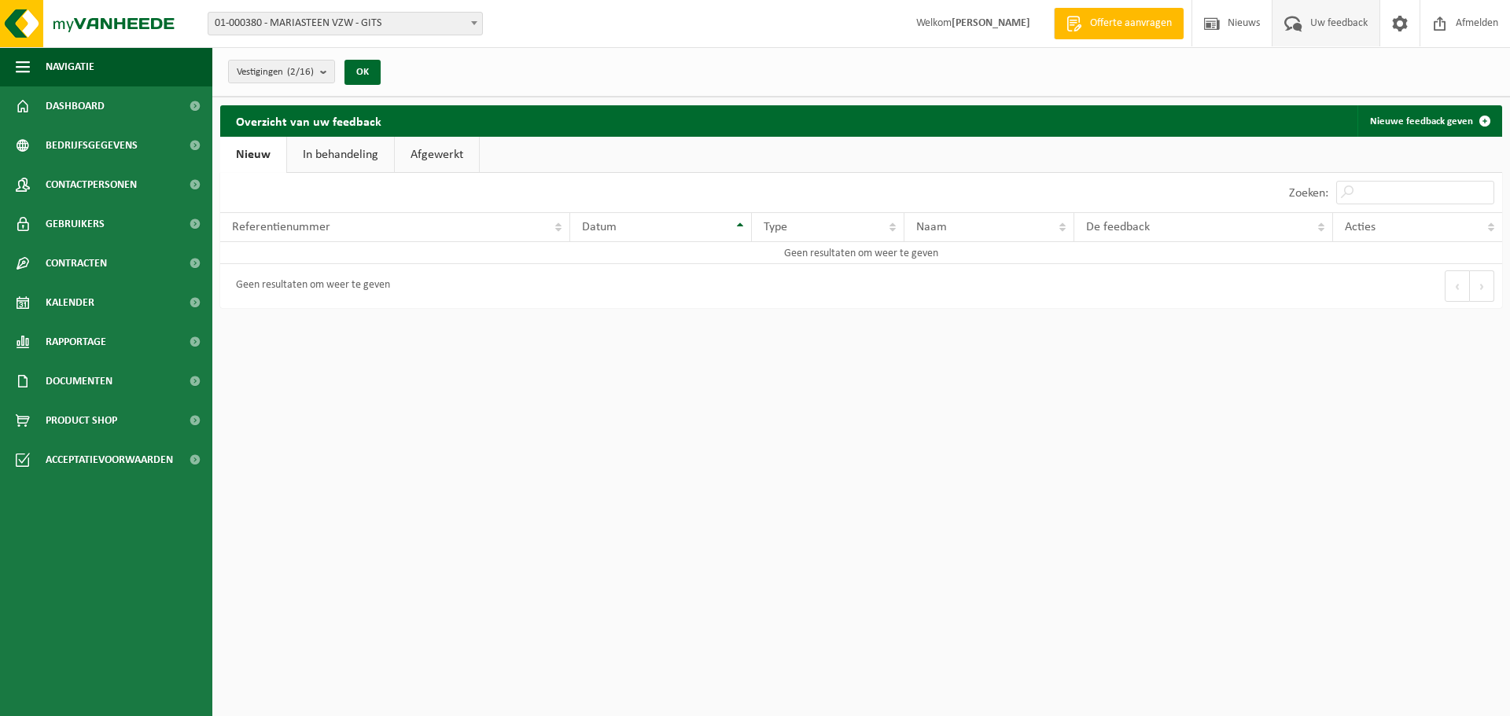
click at [343, 156] on link "In behandeling" at bounding box center [340, 155] width 107 height 36
click at [488, 156] on ul "Nieuw In behandeling Afgewerkt" at bounding box center [861, 155] width 1282 height 36
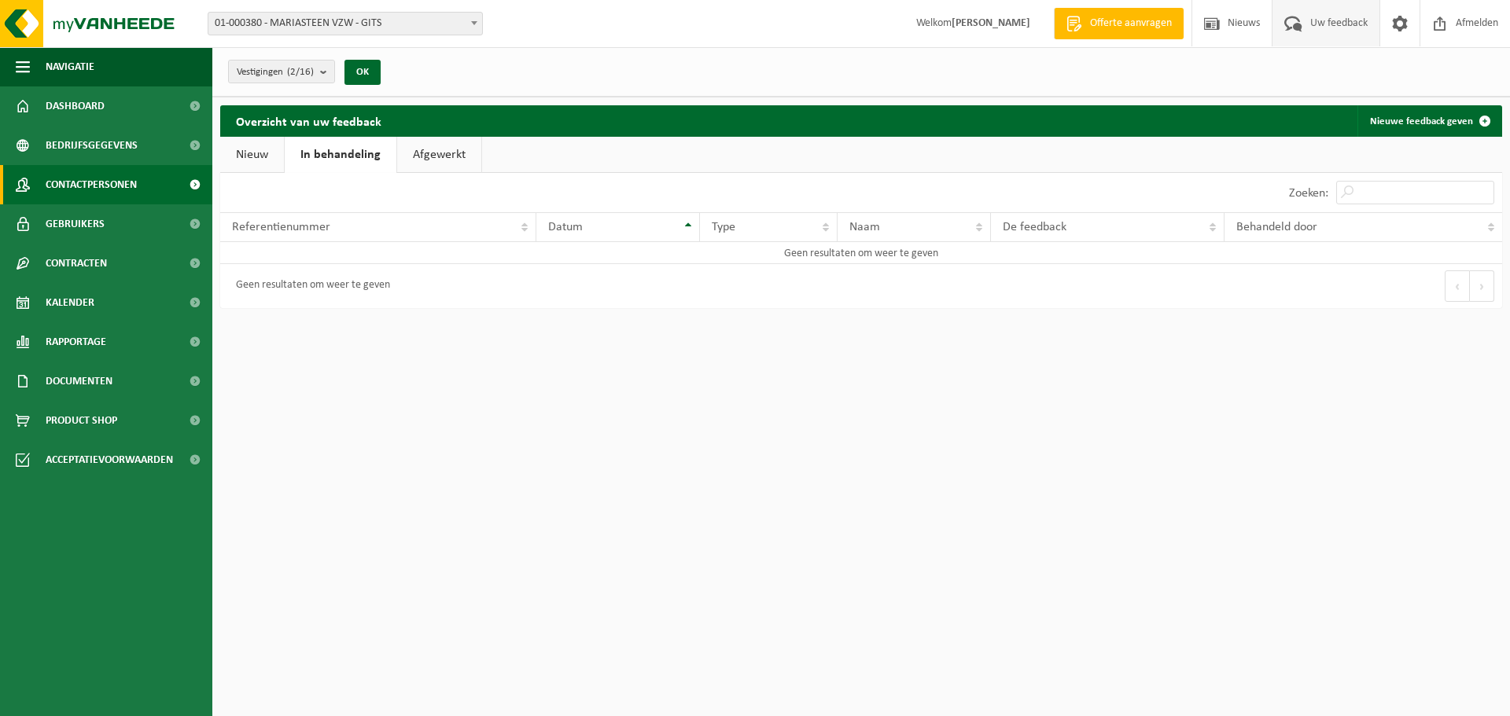
click at [140, 186] on link "Contactpersonen" at bounding box center [106, 184] width 212 height 39
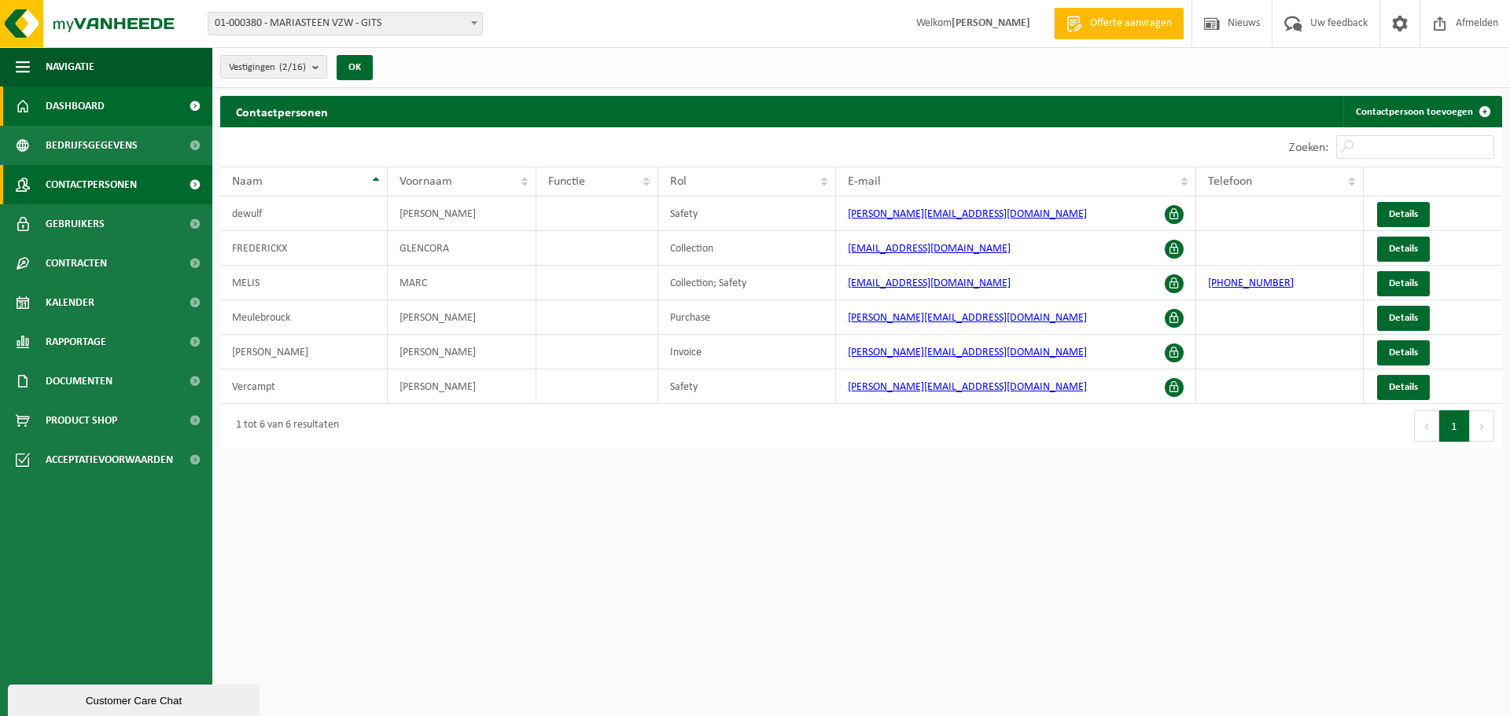
click at [108, 112] on link "Dashboard" at bounding box center [106, 105] width 212 height 39
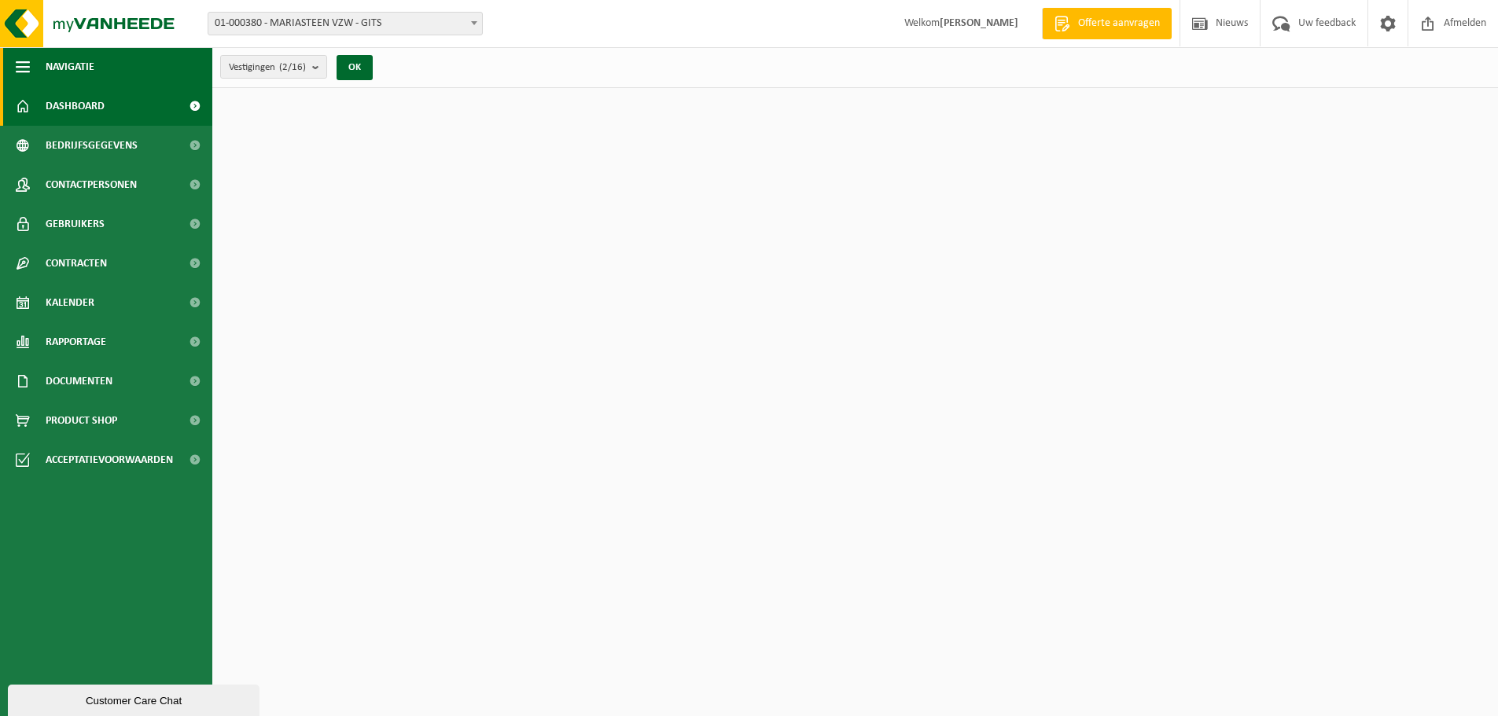
click at [24, 66] on span "button" at bounding box center [23, 66] width 14 height 39
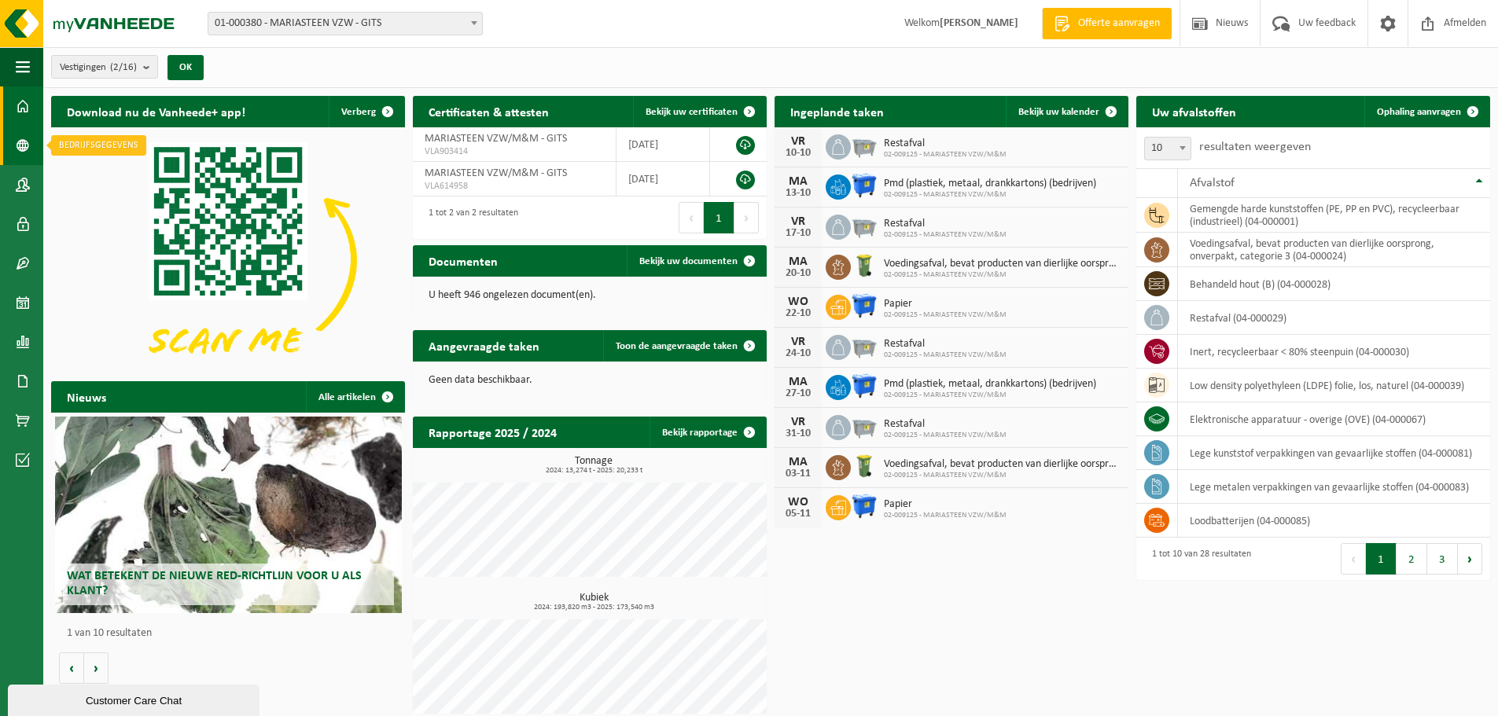
click at [31, 147] on link "Bedrijfsgegevens" at bounding box center [21, 145] width 43 height 39
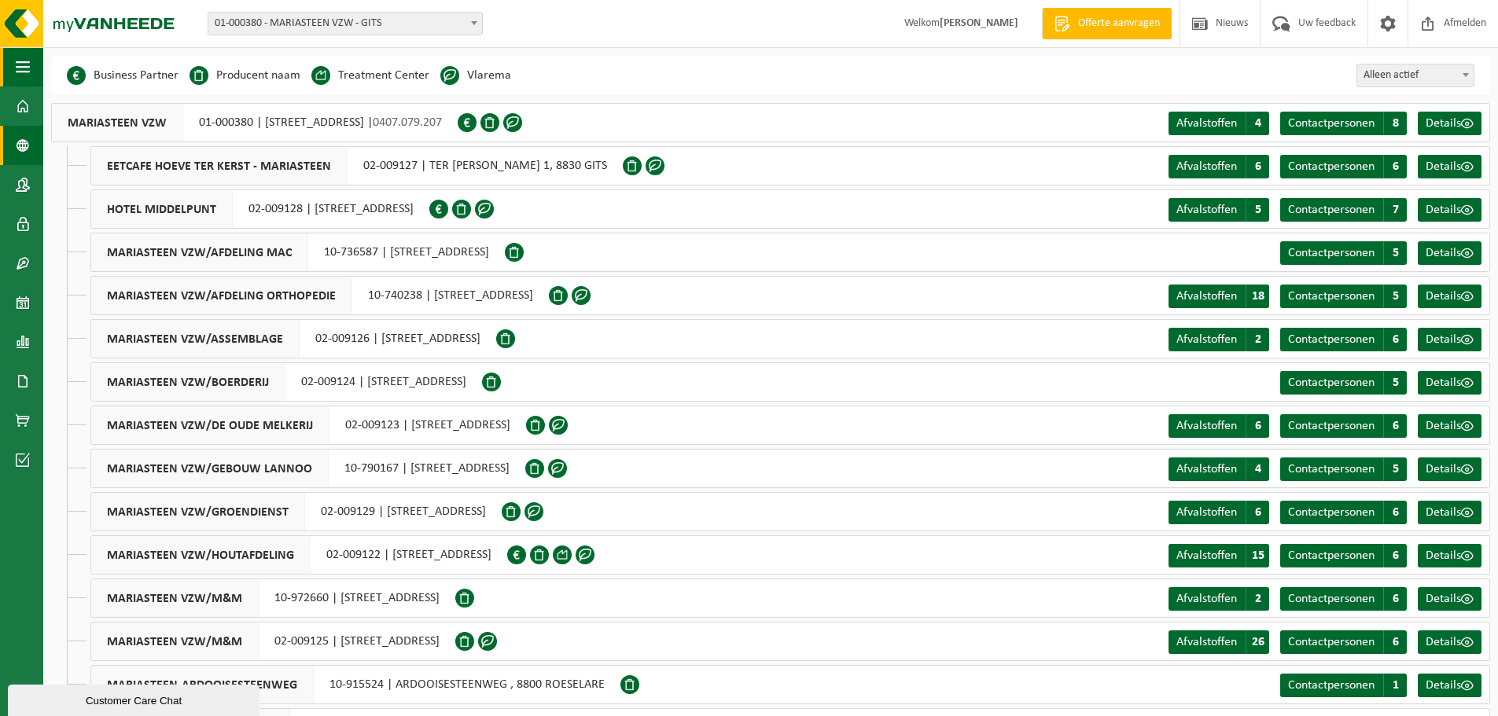
click at [26, 71] on span "button" at bounding box center [23, 66] width 14 height 39
